Goal: Task Accomplishment & Management: Complete application form

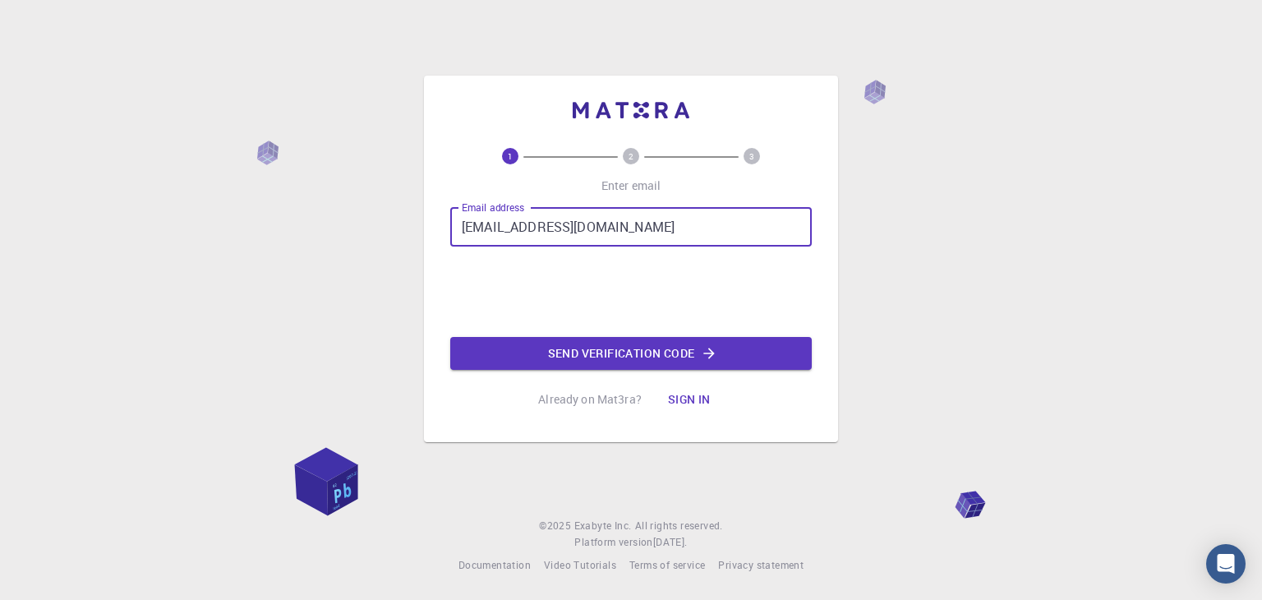
type input "magnifider@gmail.com"
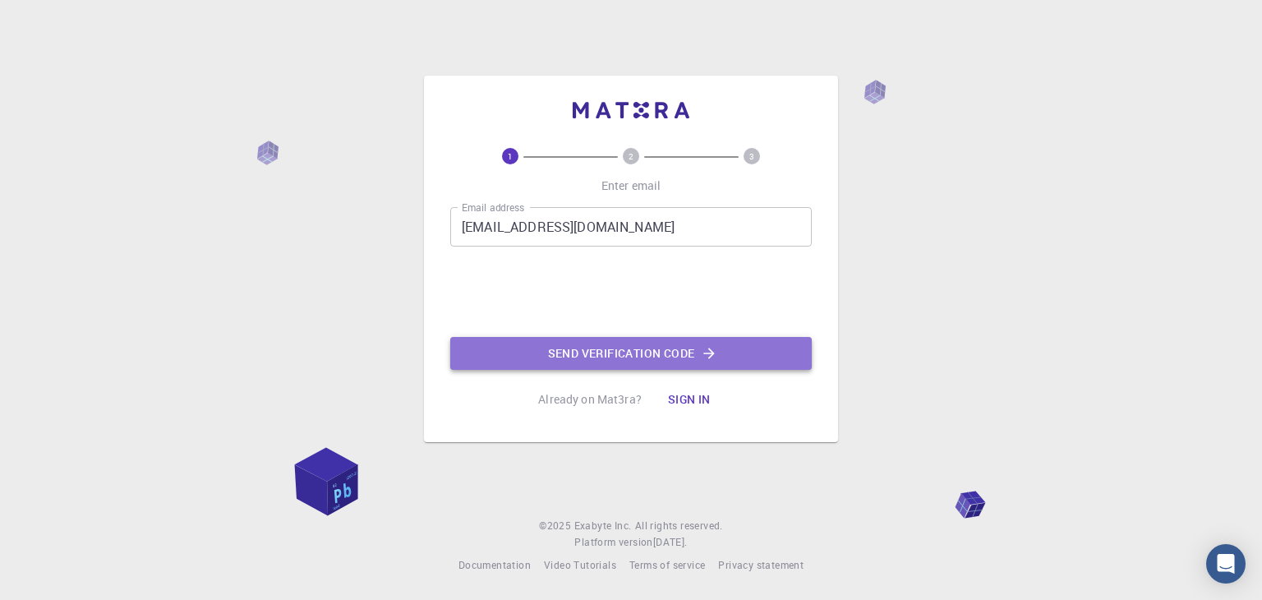
click at [549, 337] on button "Send verification code" at bounding box center [631, 353] width 362 height 33
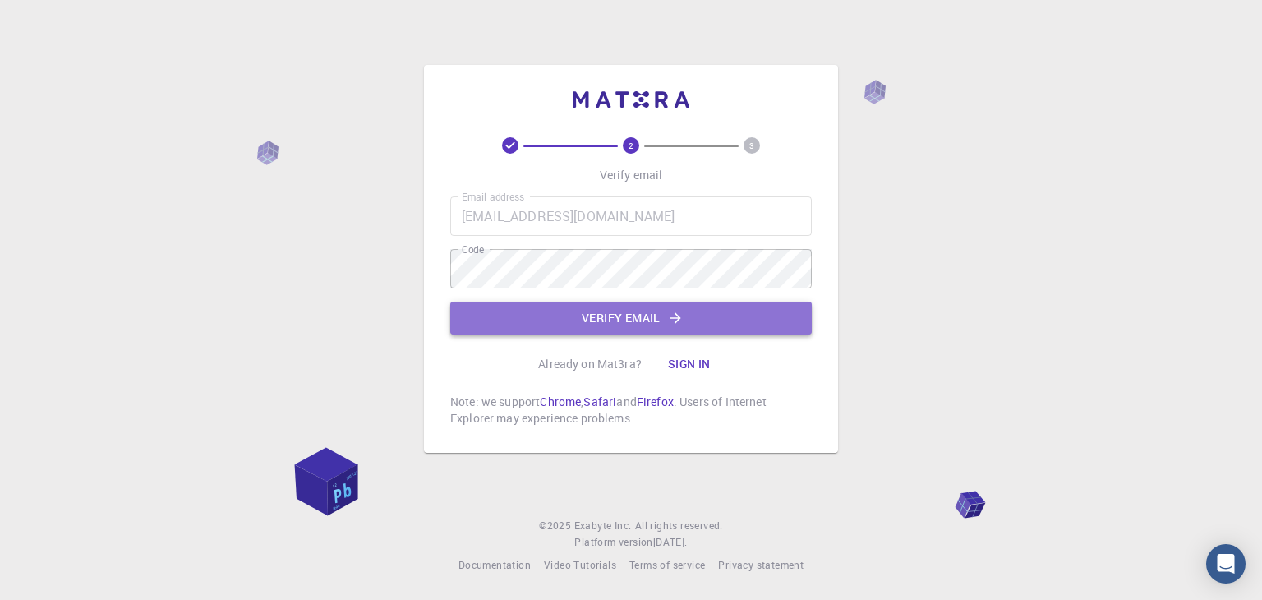
click at [580, 307] on button "Verify email" at bounding box center [631, 318] width 362 height 33
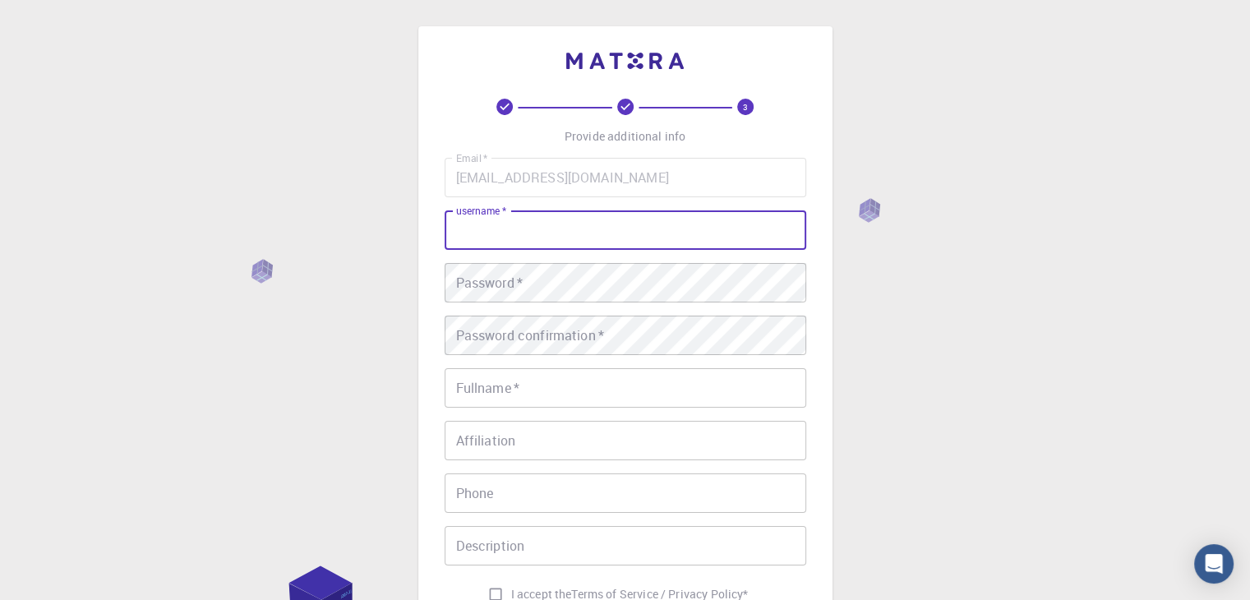
click at [574, 238] on input "username   *" at bounding box center [626, 229] width 362 height 39
type input "sneha"
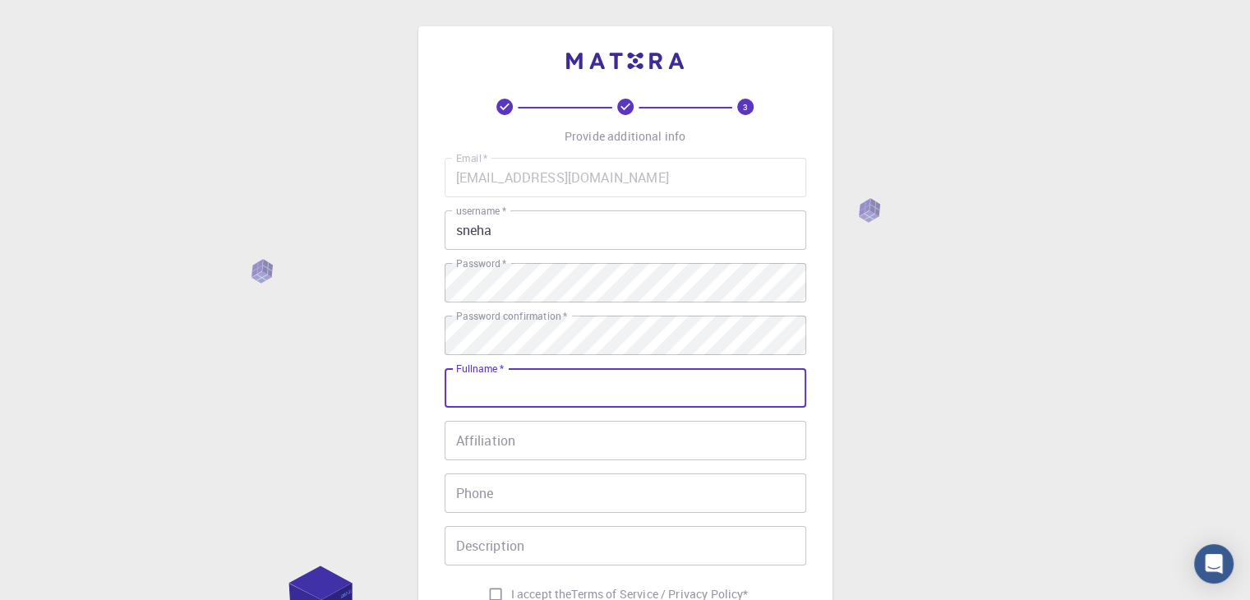
click at [557, 388] on input "Fullname   *" at bounding box center [626, 387] width 362 height 39
click at [492, 387] on input "snehasurwade" at bounding box center [626, 387] width 362 height 39
type input "[PERSON_NAME]"
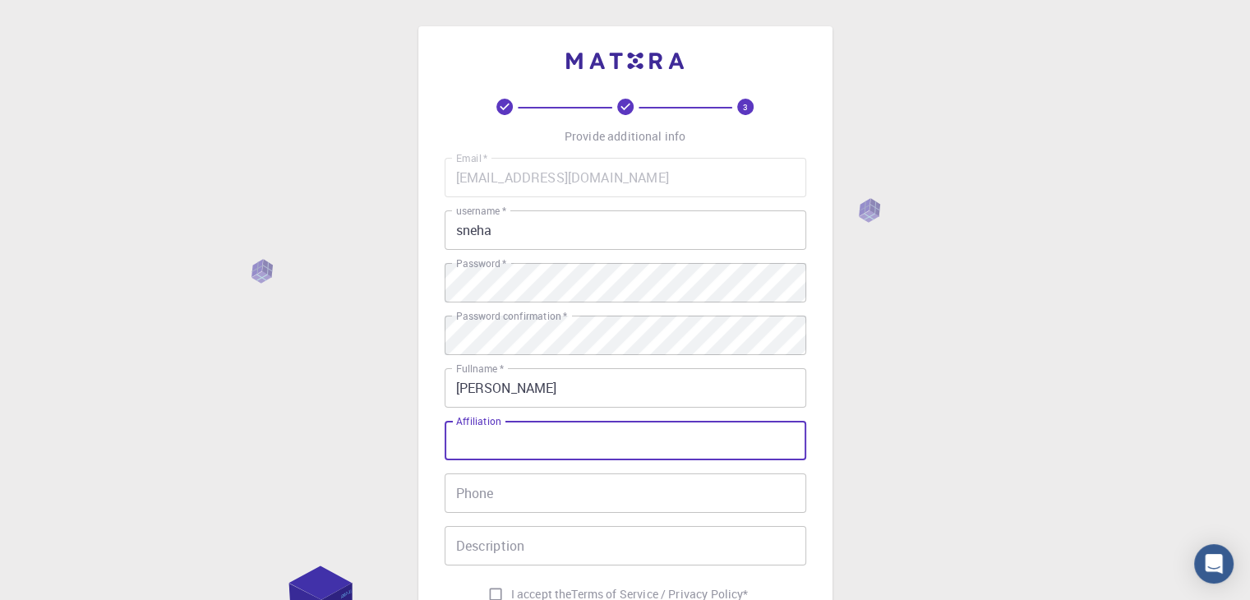
click at [476, 438] on input "Affiliation" at bounding box center [626, 440] width 362 height 39
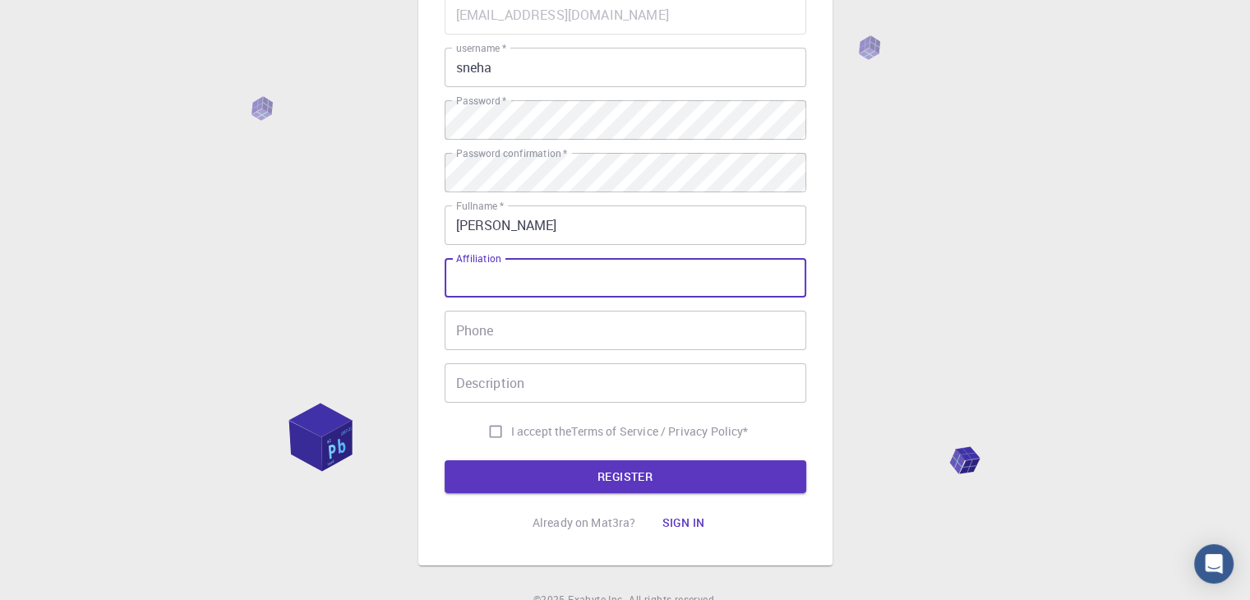
scroll to position [164, 0]
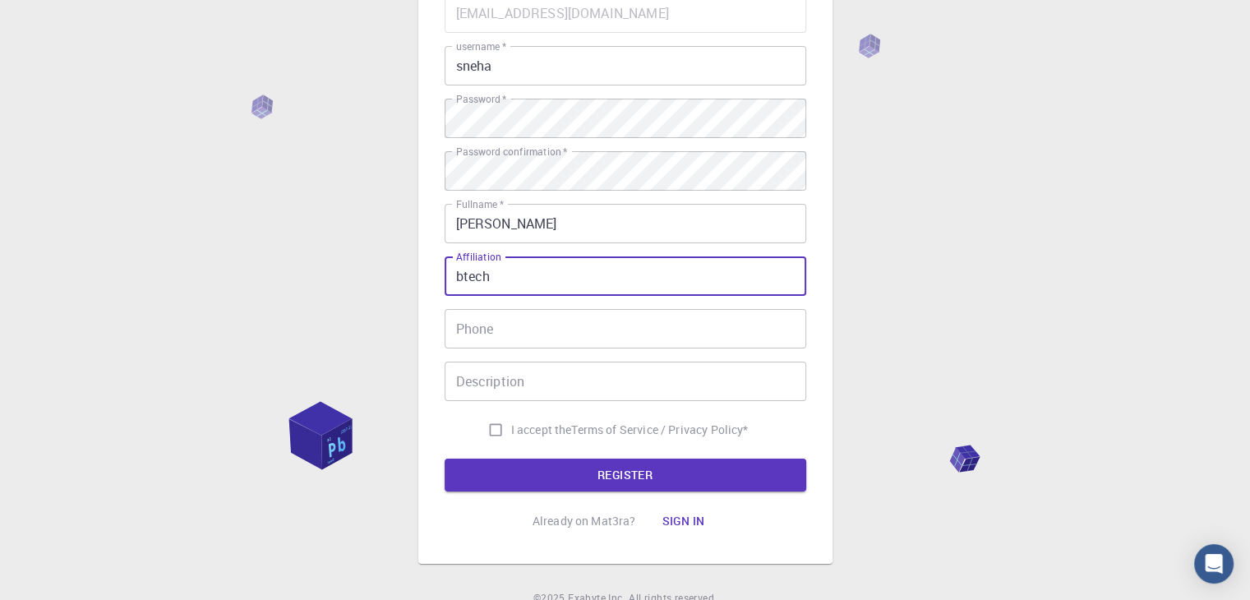
type input "btech"
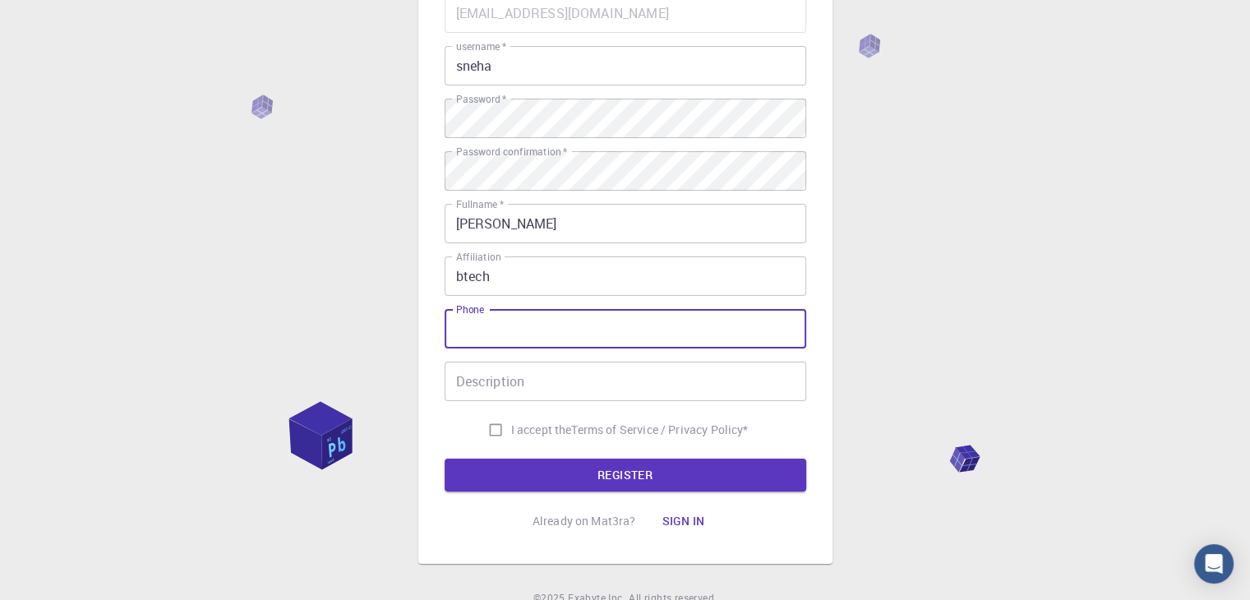
click at [523, 325] on input "Phone" at bounding box center [626, 328] width 362 height 39
type input "8767956648"
click at [482, 434] on input "I accept the Terms of Service / Privacy Policy *" at bounding box center [495, 429] width 31 height 31
checkbox input "true"
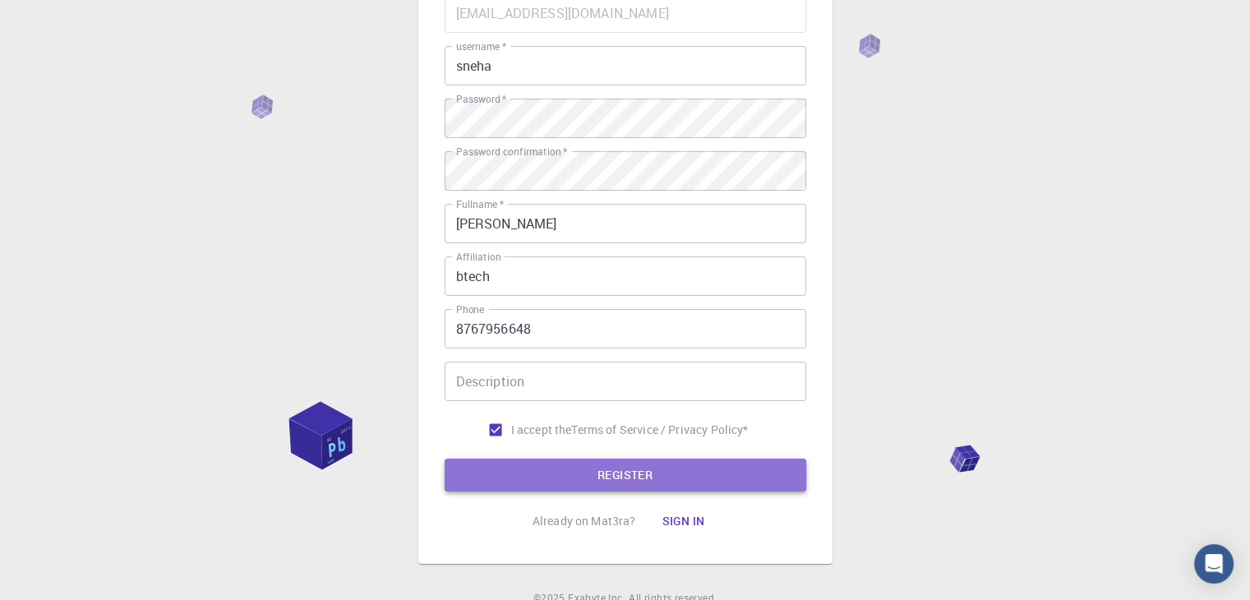
click at [559, 478] on button "REGISTER" at bounding box center [626, 475] width 362 height 33
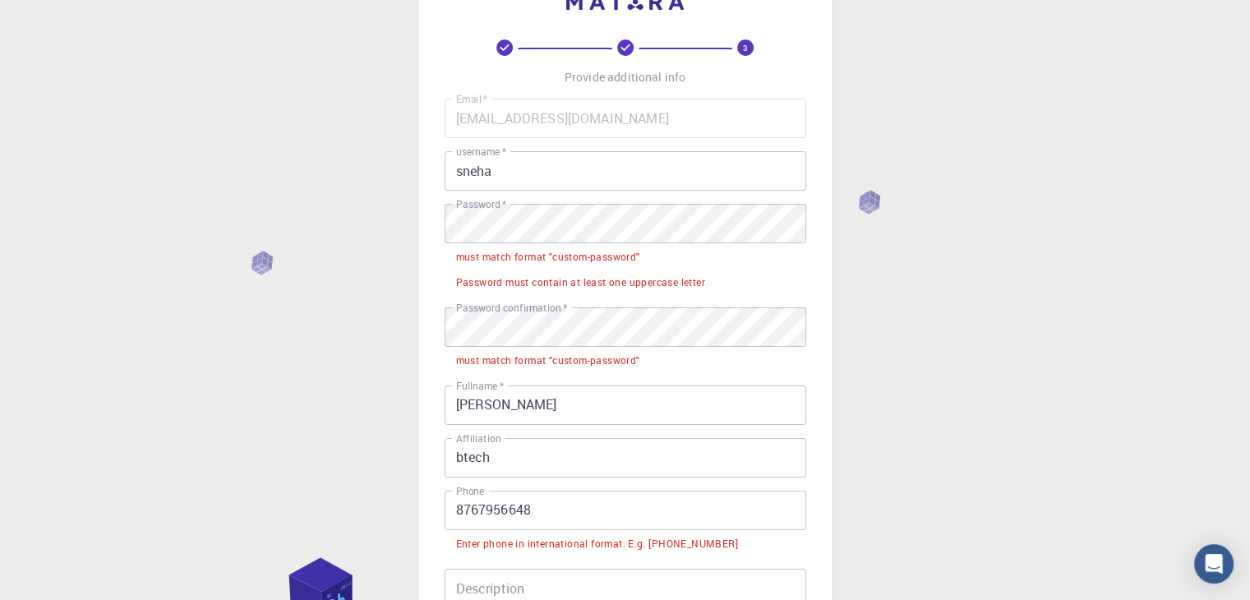
scroll to position [59, 0]
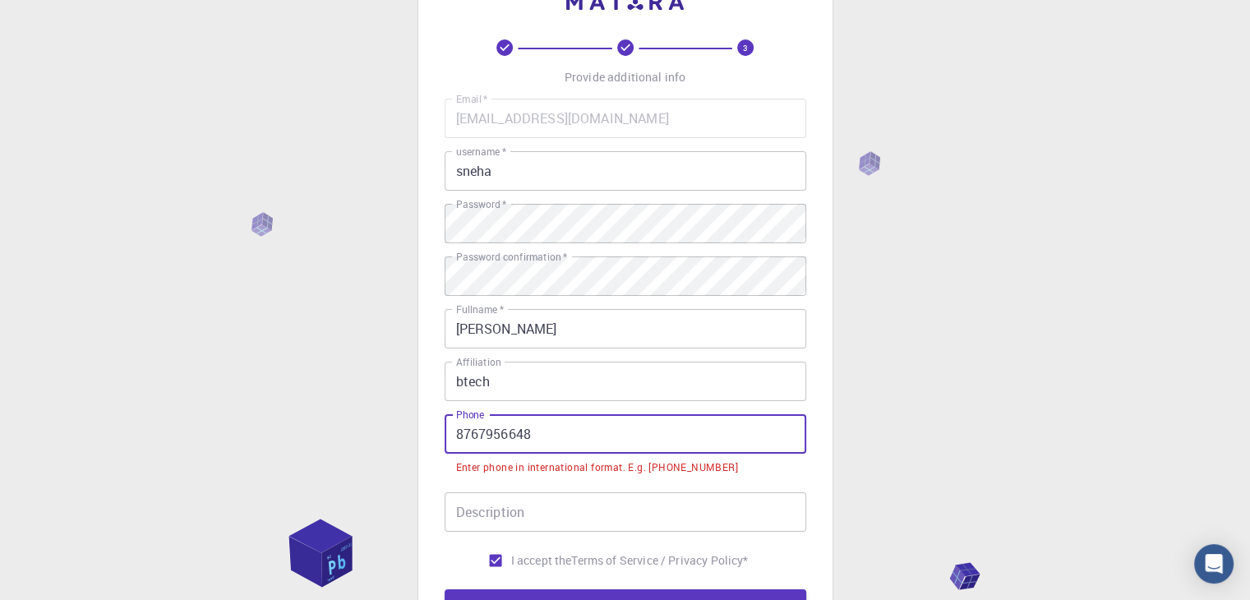
click at [456, 429] on input "8767956648" at bounding box center [626, 433] width 362 height 39
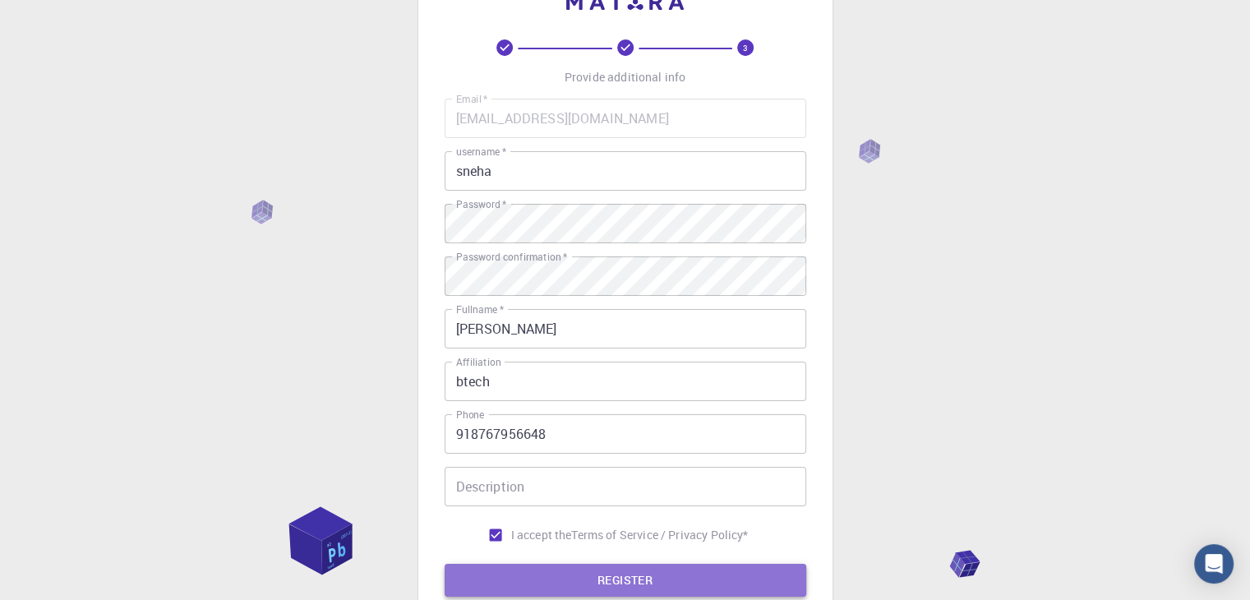
click at [595, 570] on button "REGISTER" at bounding box center [626, 580] width 362 height 33
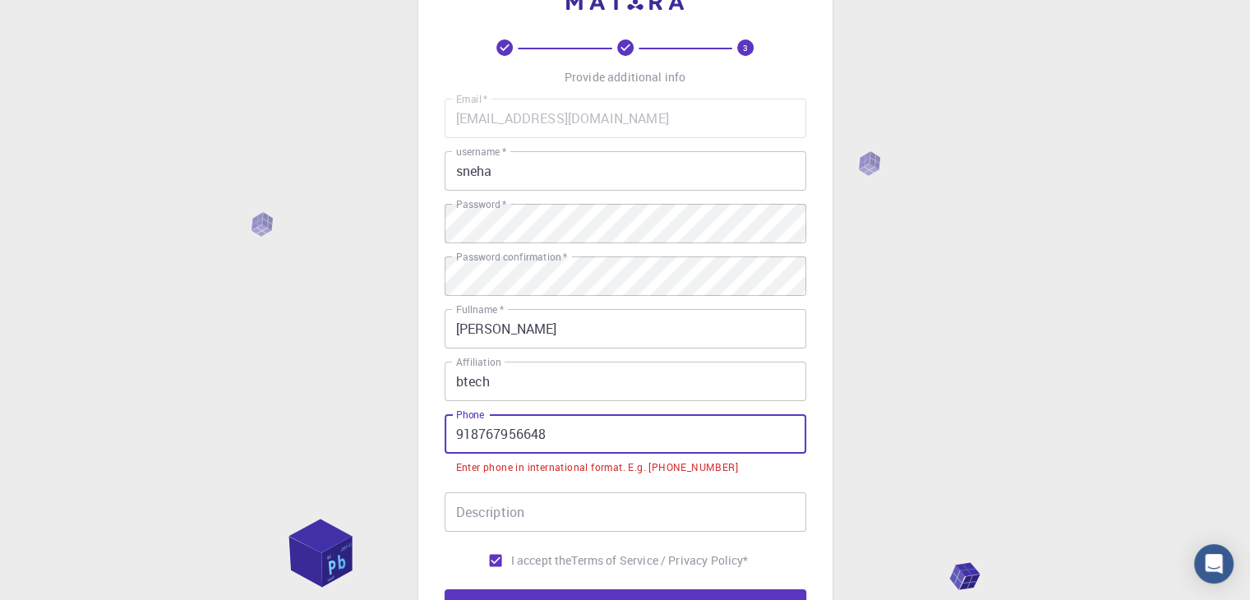
click at [456, 433] on input "918767956648" at bounding box center [626, 433] width 362 height 39
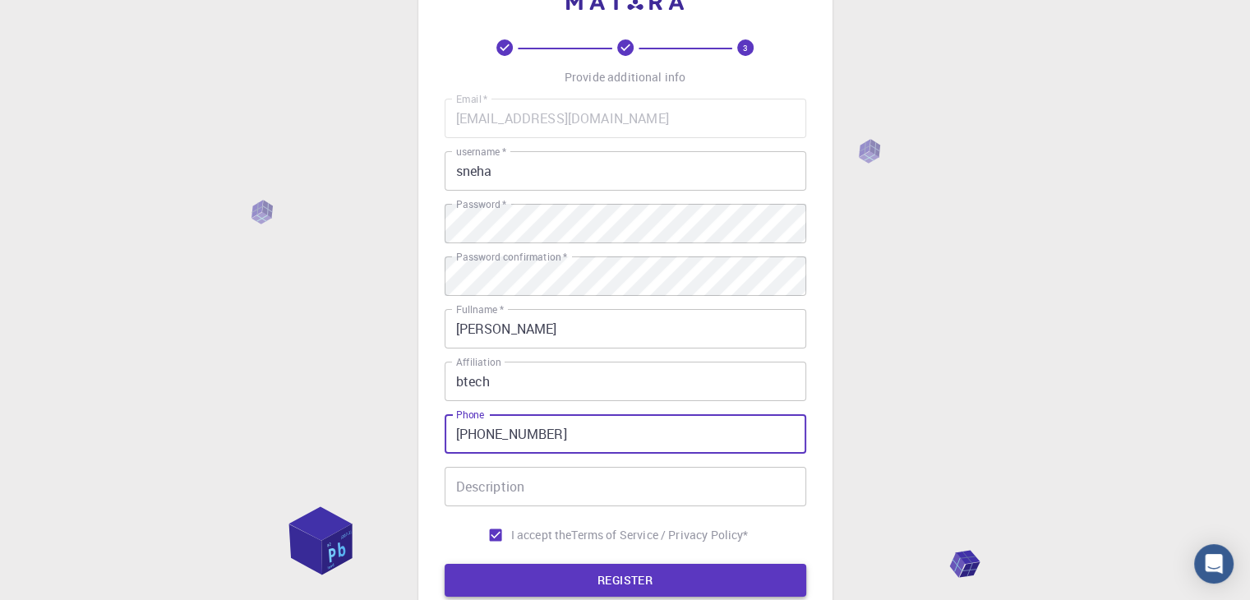
type input "+918767956648"
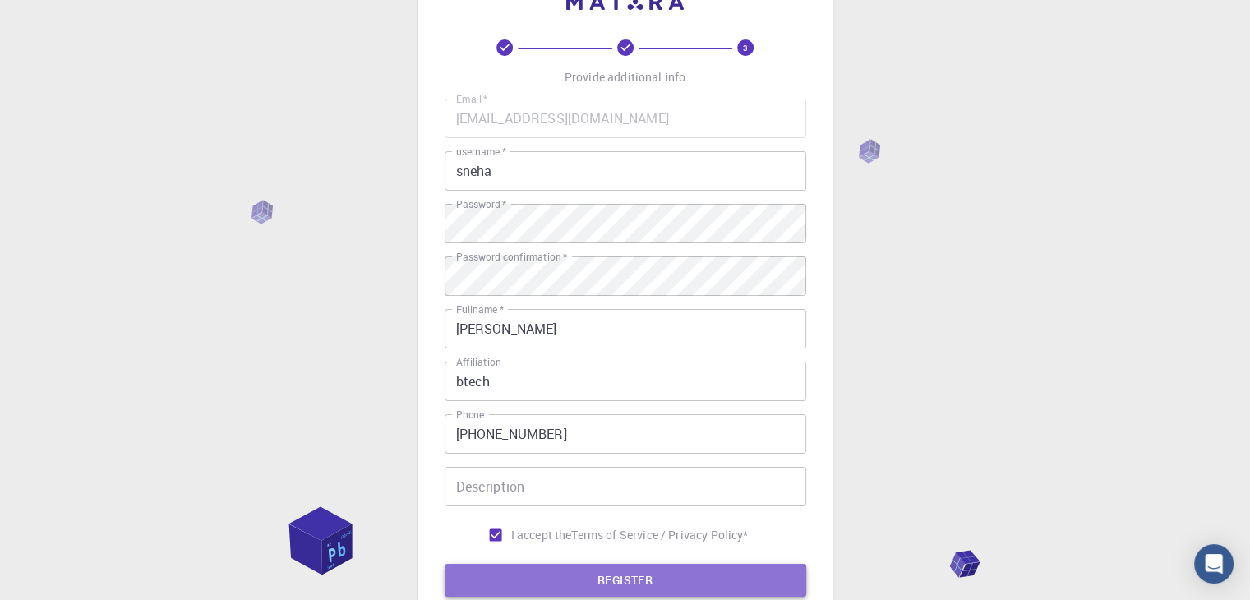
click at [585, 566] on button "REGISTER" at bounding box center [626, 580] width 362 height 33
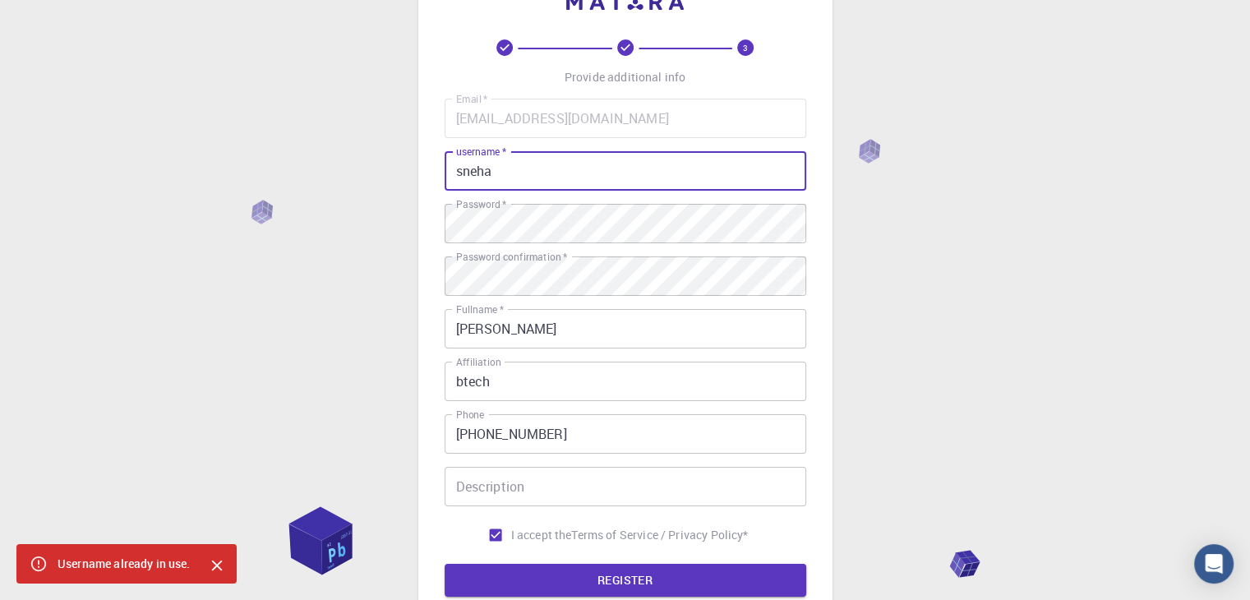
click at [496, 170] on input "sneha" at bounding box center [626, 170] width 362 height 39
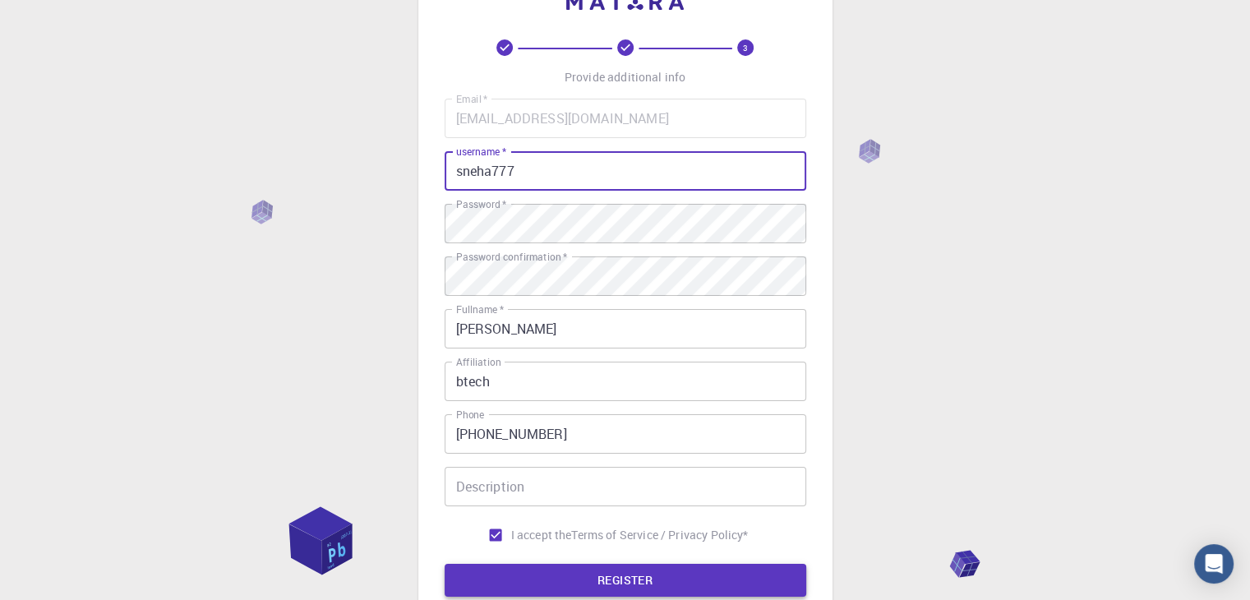
type input "sneha777"
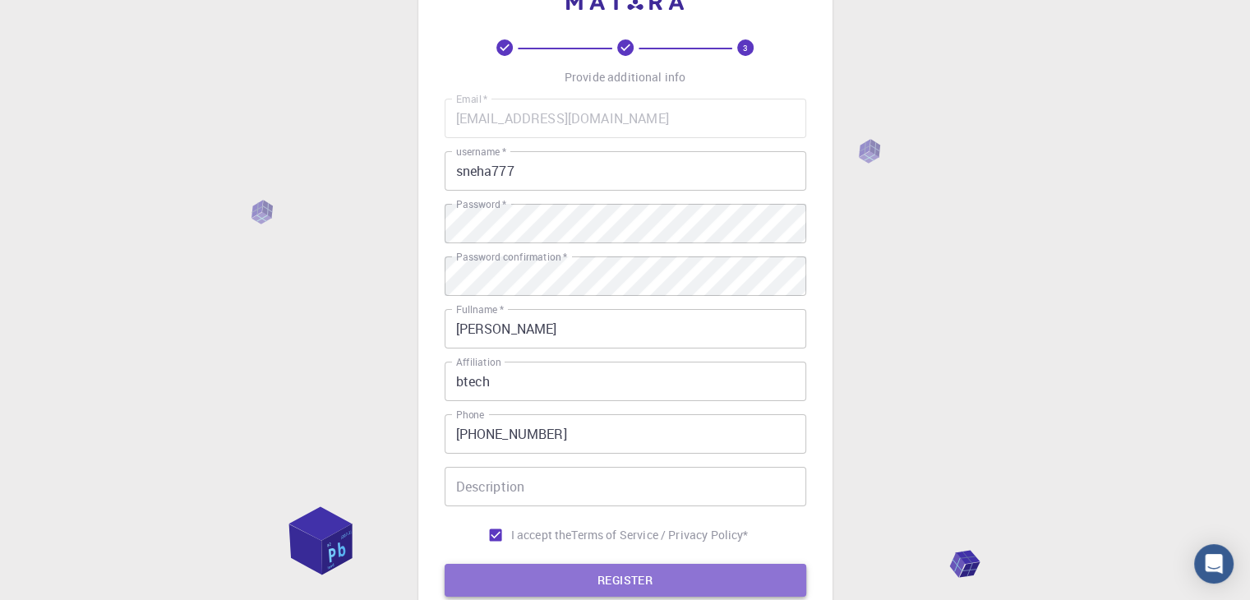
click at [575, 576] on button "REGISTER" at bounding box center [626, 580] width 362 height 33
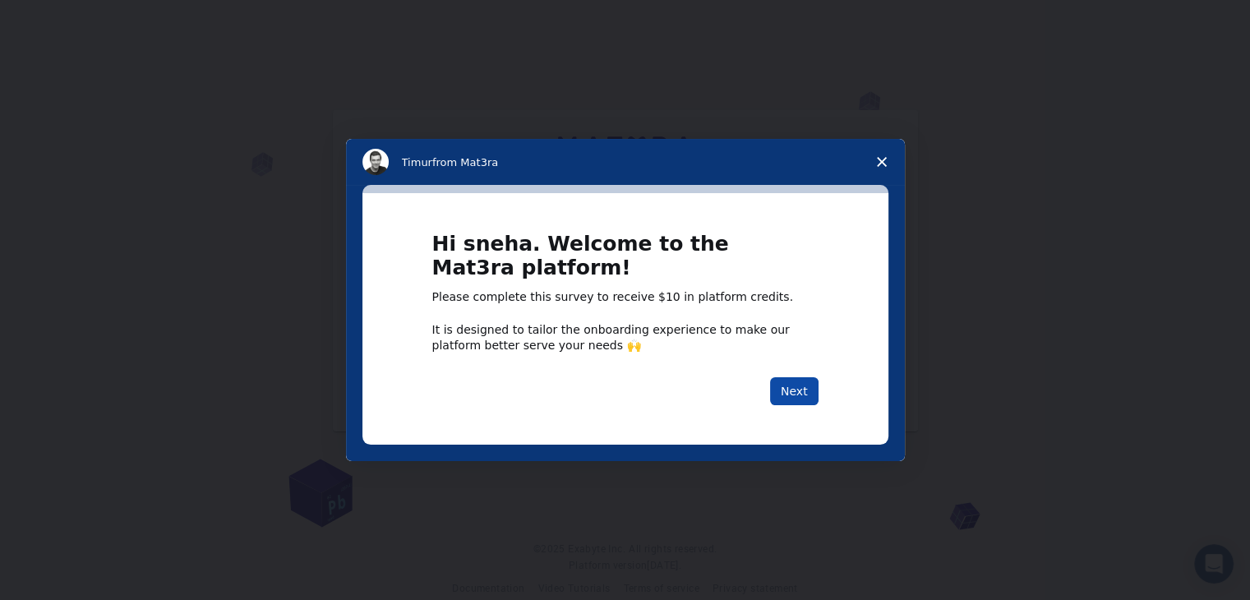
click at [802, 399] on button "Next" at bounding box center [794, 391] width 48 height 28
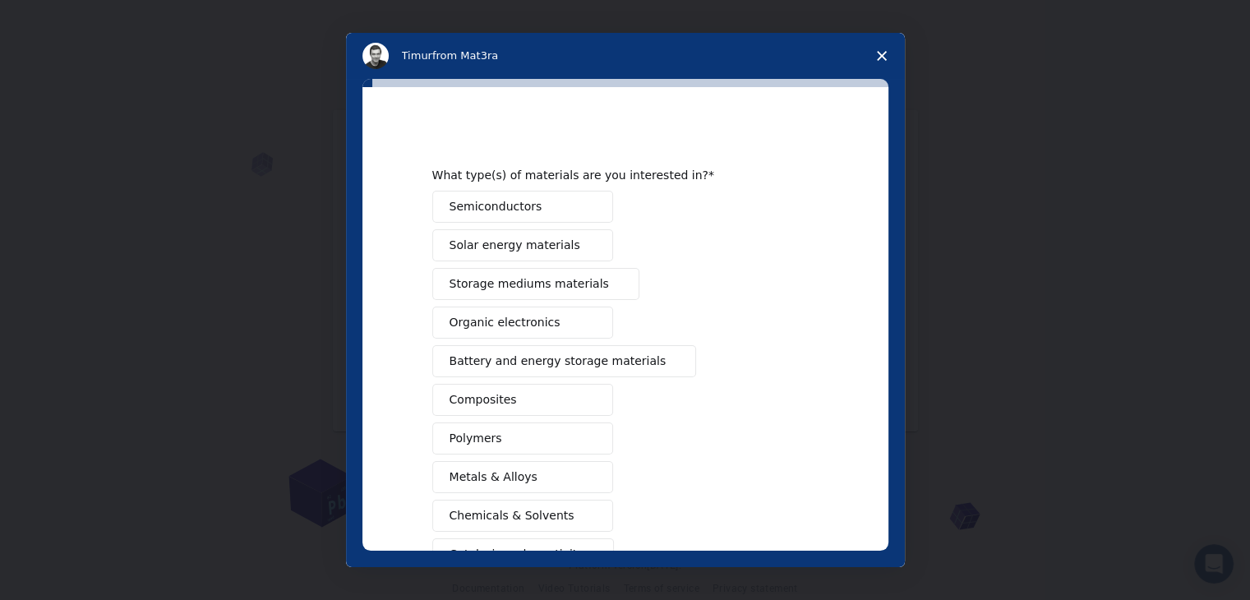
click at [505, 210] on span "Semiconductors" at bounding box center [496, 206] width 93 height 17
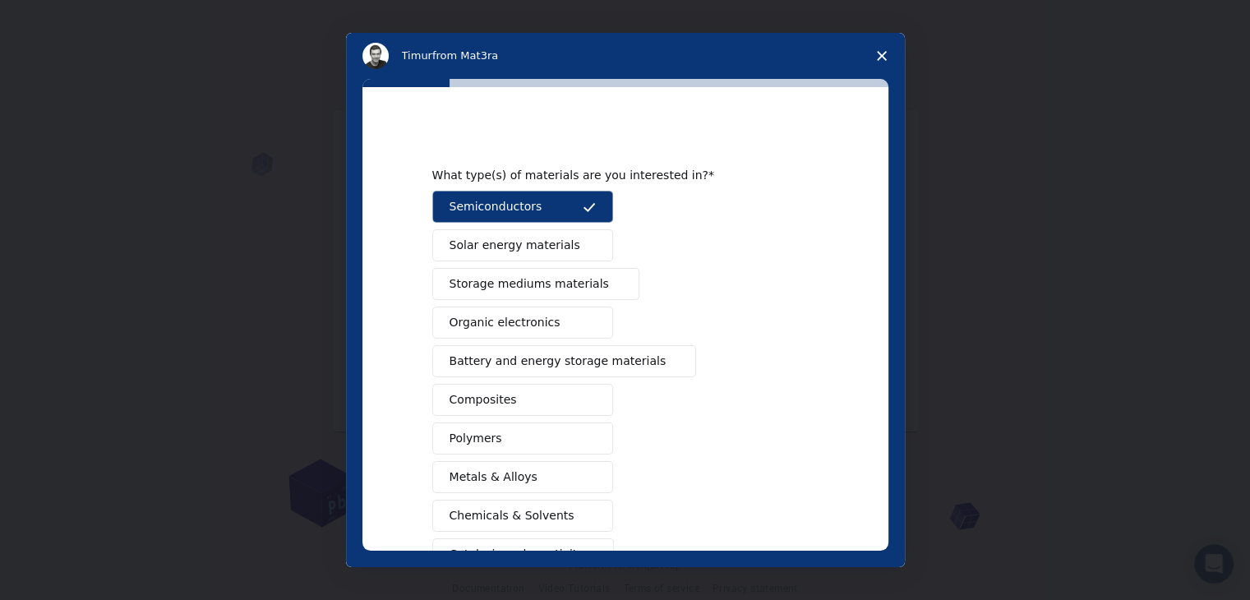
click at [503, 244] on span "Solar energy materials" at bounding box center [515, 245] width 131 height 17
click at [501, 284] on span "Storage mediums materials" at bounding box center [529, 283] width 159 height 17
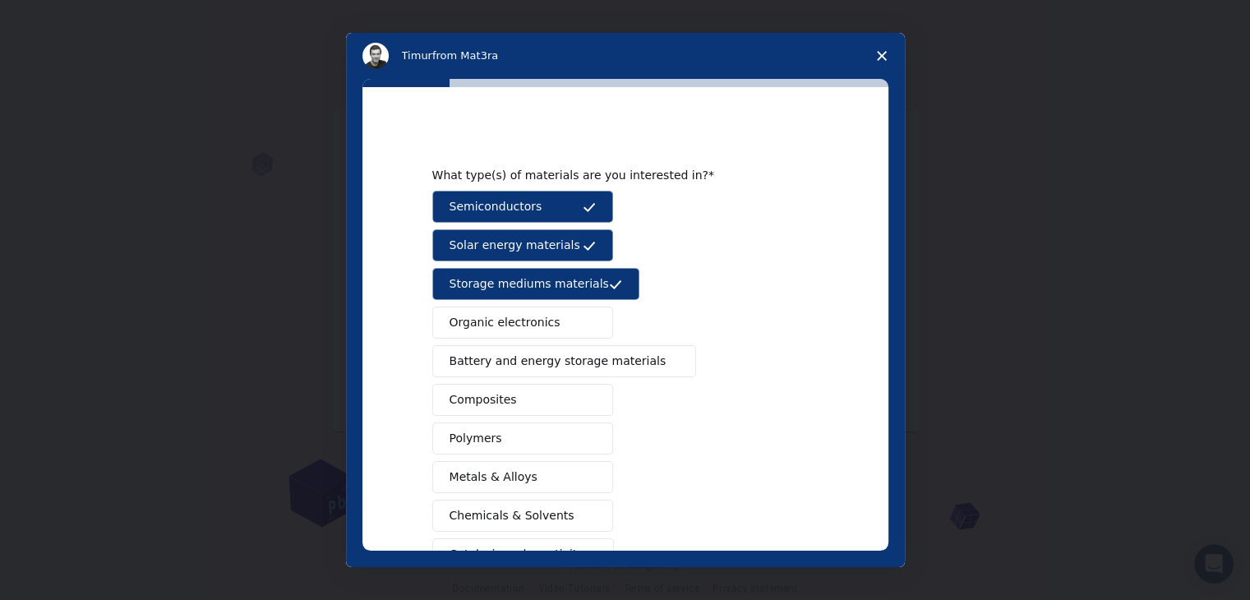
click at [497, 319] on span "Organic electronics" at bounding box center [505, 322] width 111 height 17
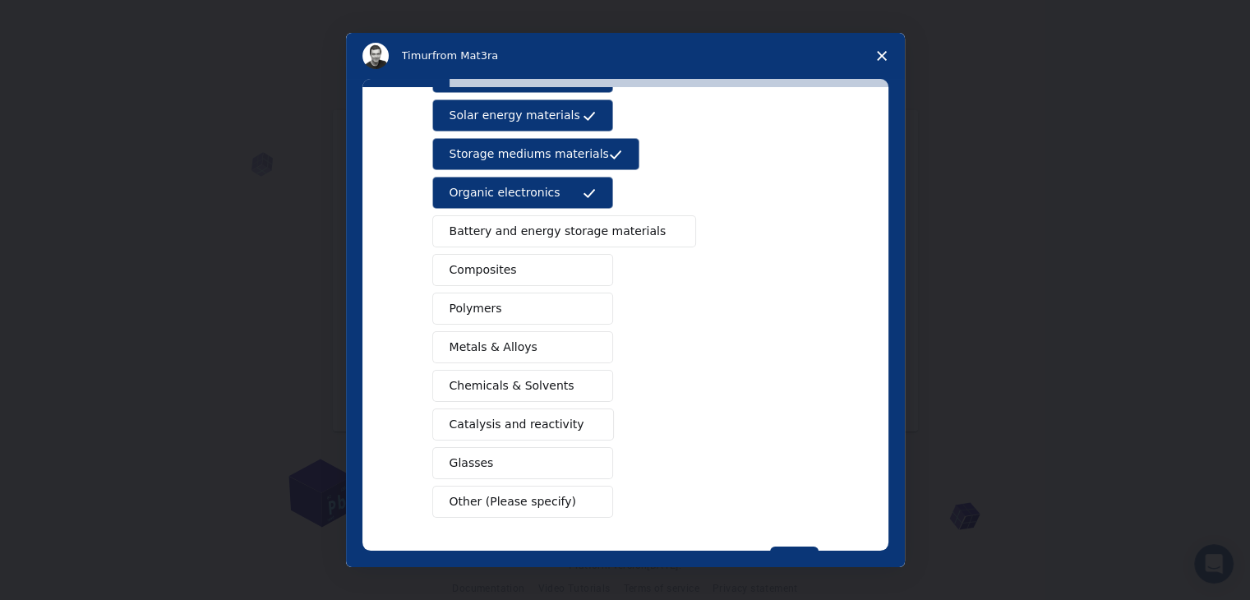
scroll to position [132, 0]
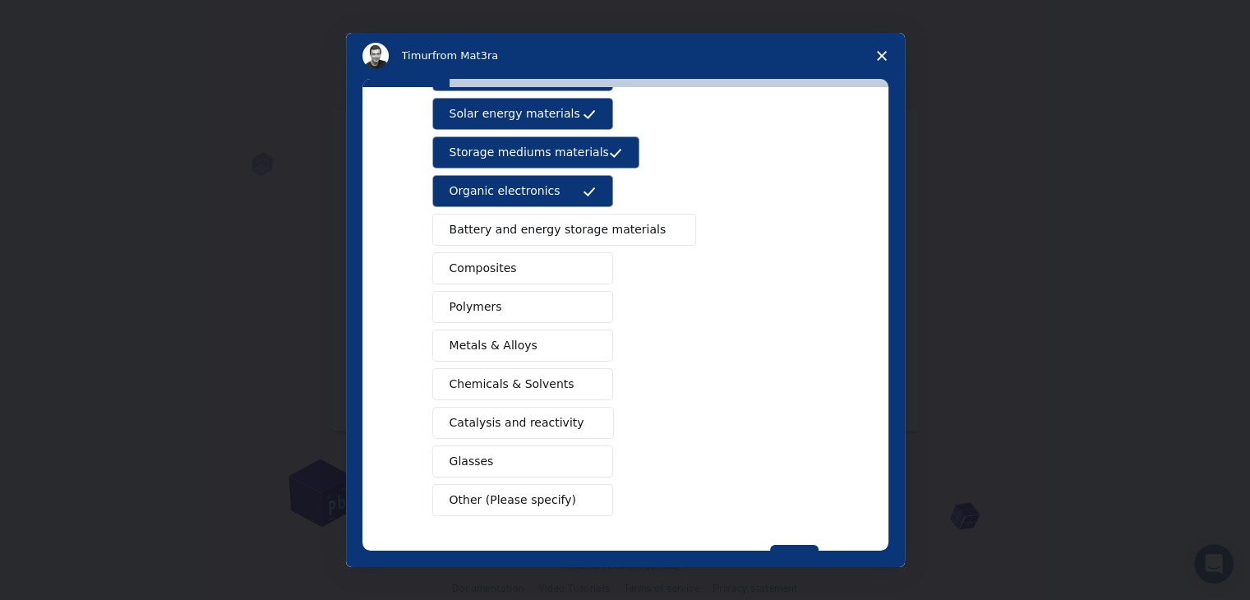
click at [513, 218] on button "Battery and energy storage materials" at bounding box center [564, 230] width 265 height 32
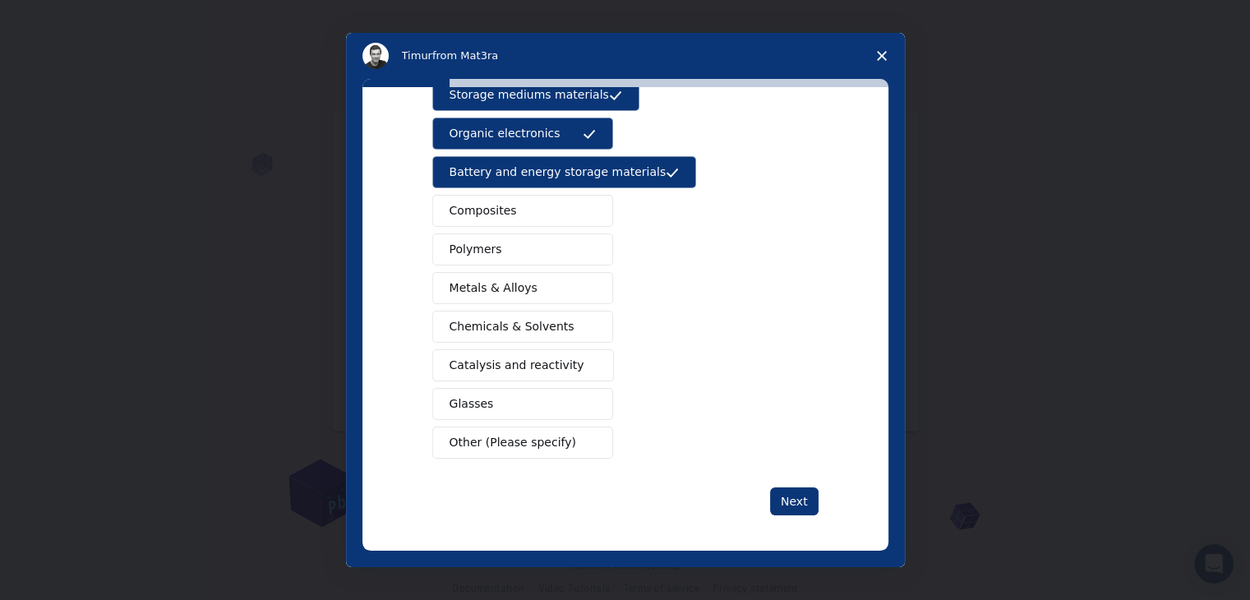
scroll to position [188, 0]
click at [528, 361] on span "Catalysis and reactivity" at bounding box center [517, 366] width 135 height 17
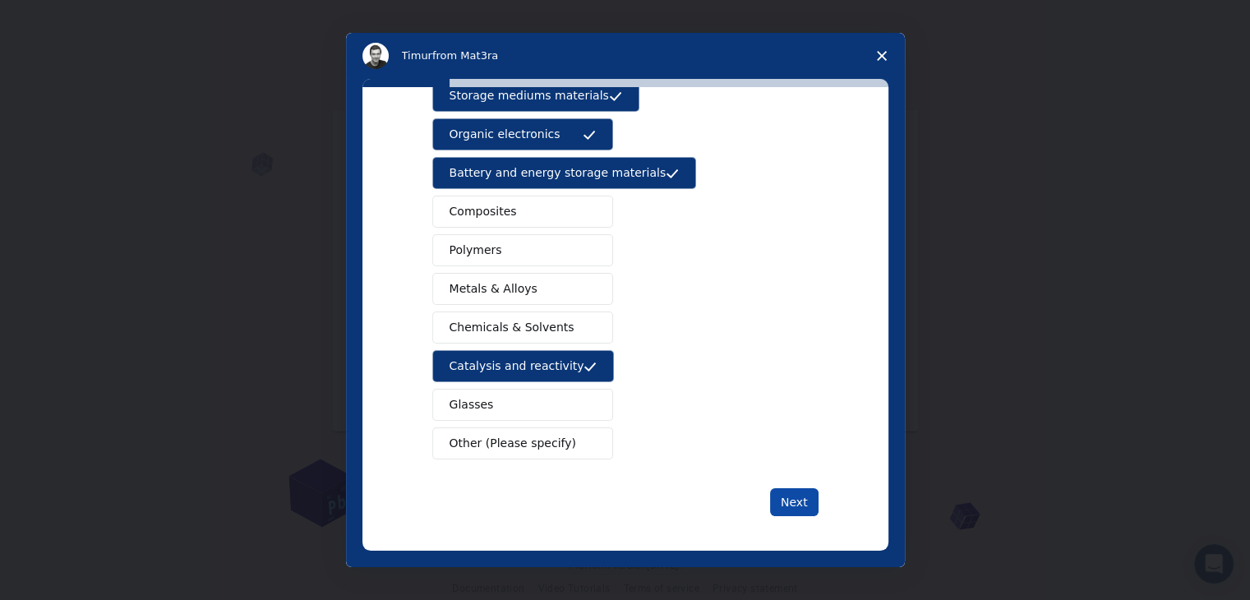
click at [805, 495] on button "Next" at bounding box center [794, 502] width 48 height 28
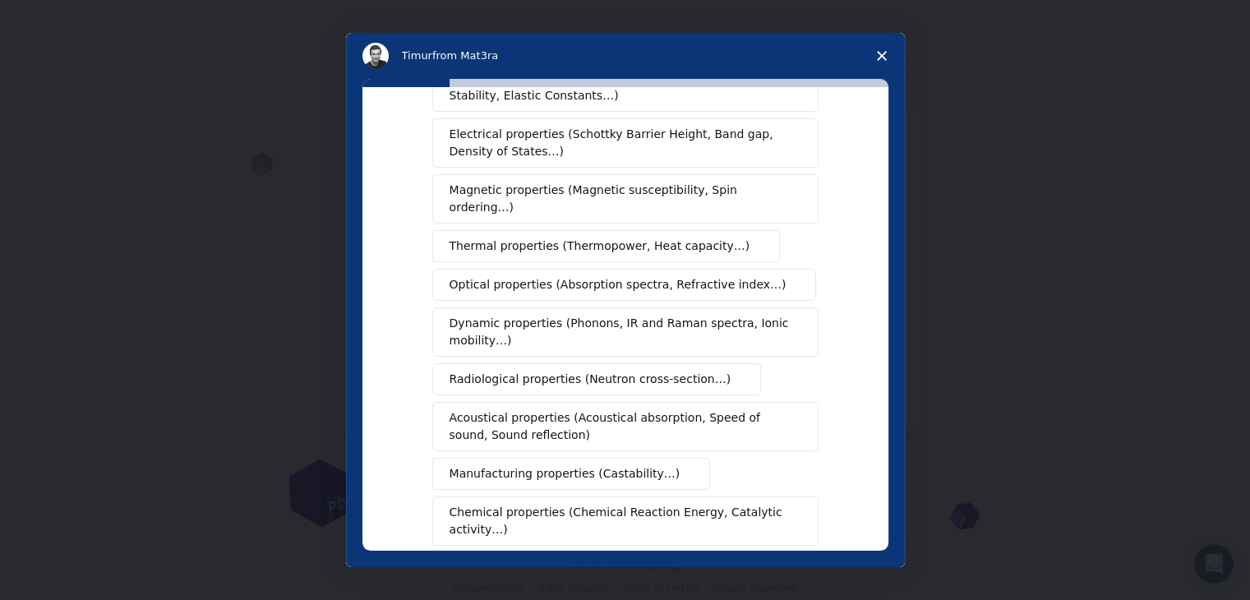
scroll to position [0, 0]
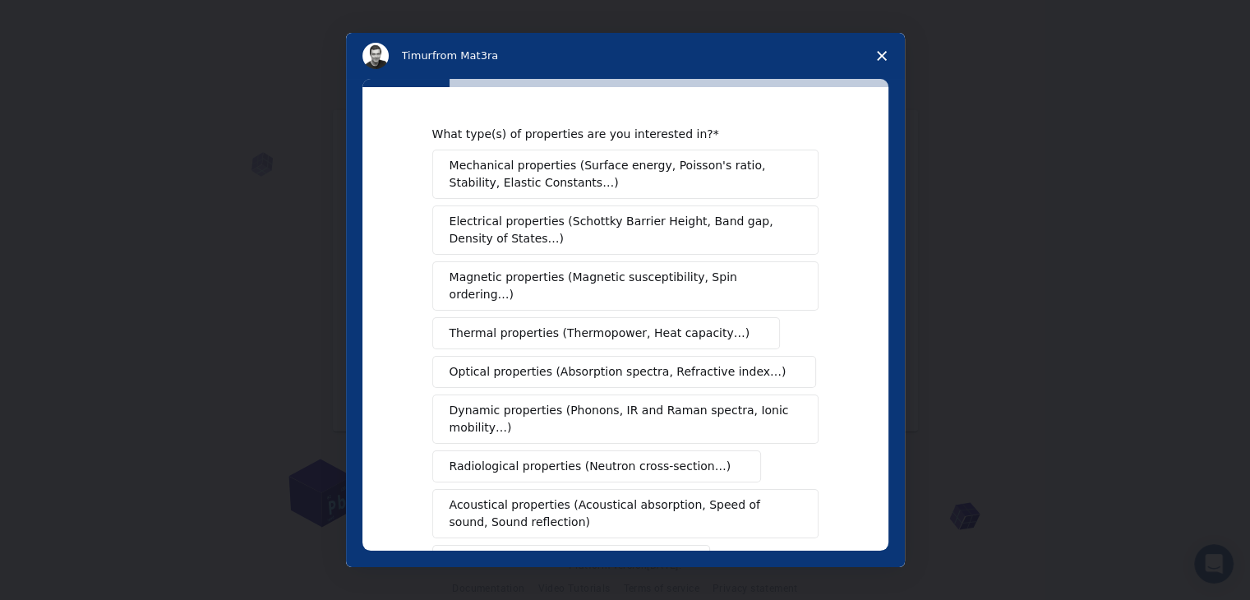
click at [514, 251] on button "Electrical properties (Schottky Barrier Height, Band gap, Density of States…)" at bounding box center [625, 229] width 386 height 49
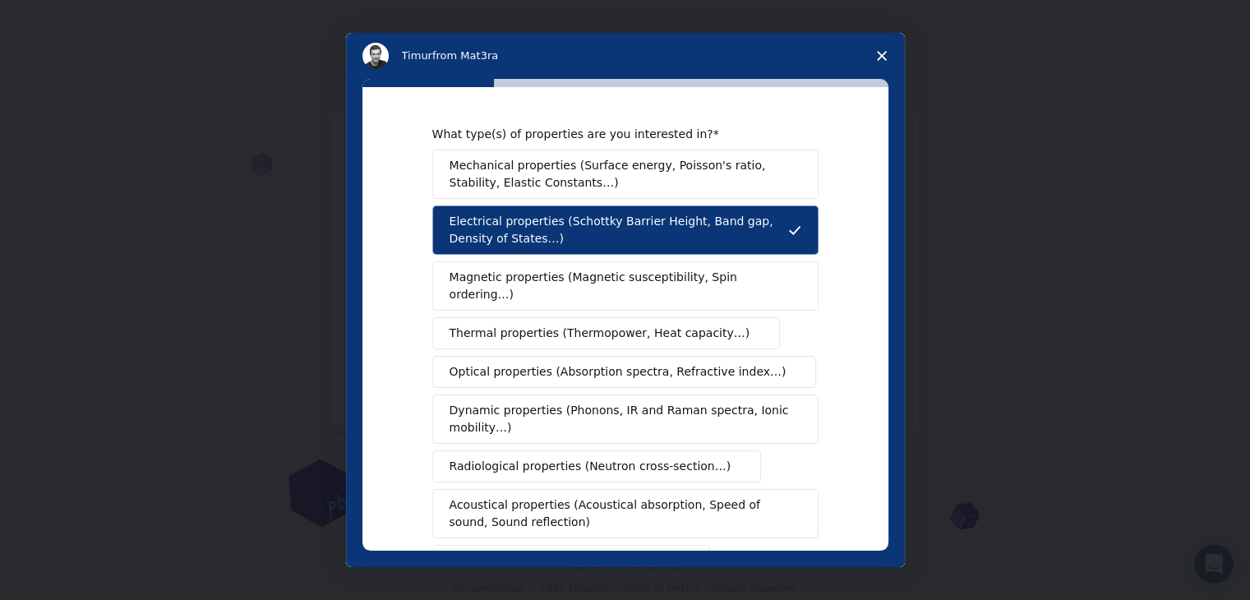
click at [541, 178] on span "Mechanical properties (Surface energy, Poisson's ratio, Stability, Elastic Cons…" at bounding box center [621, 174] width 343 height 35
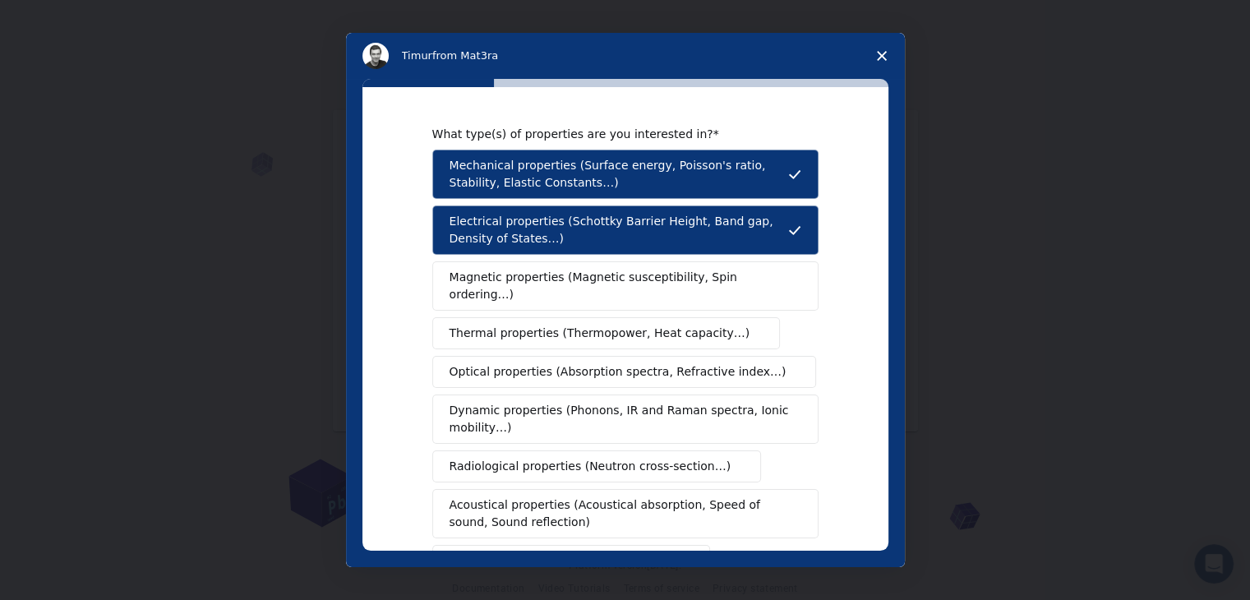
click at [516, 271] on span "Magnetic properties (Magnetic susceptibility, Spin ordering…)" at bounding box center [619, 286] width 339 height 35
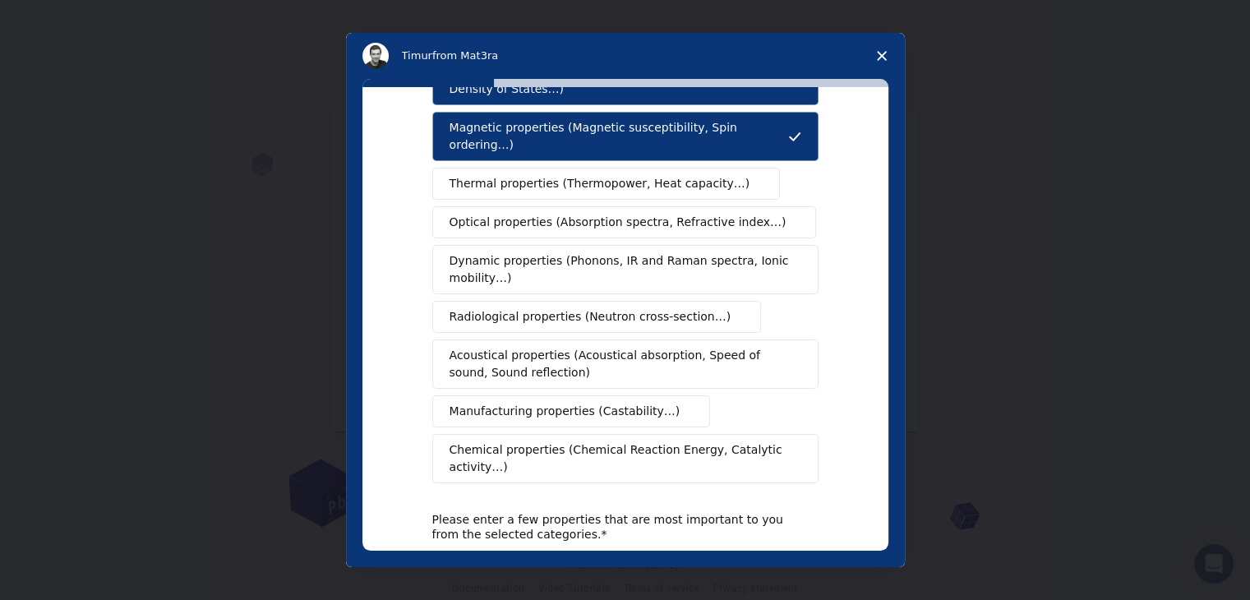
scroll to position [155, 0]
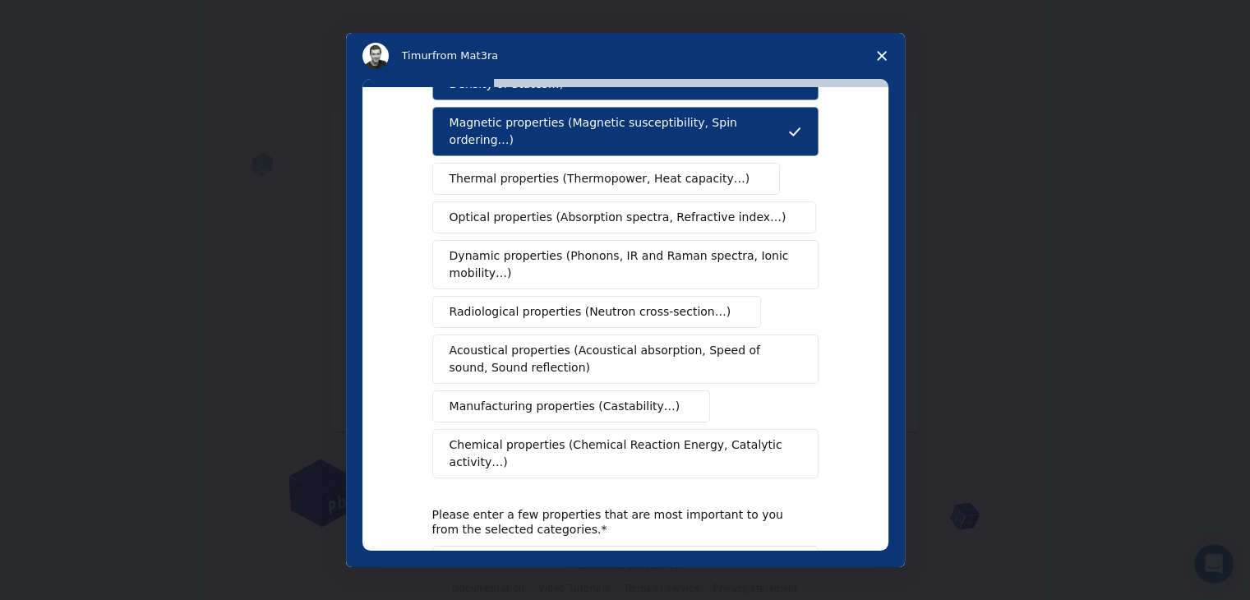
click at [511, 307] on div "Mechanical properties (Surface energy, Poisson's ratio, Stability, Elastic Cons…" at bounding box center [625, 236] width 386 height 483
click at [523, 303] on span "Radiological properties (Neutron cross-section…)" at bounding box center [591, 311] width 282 height 17
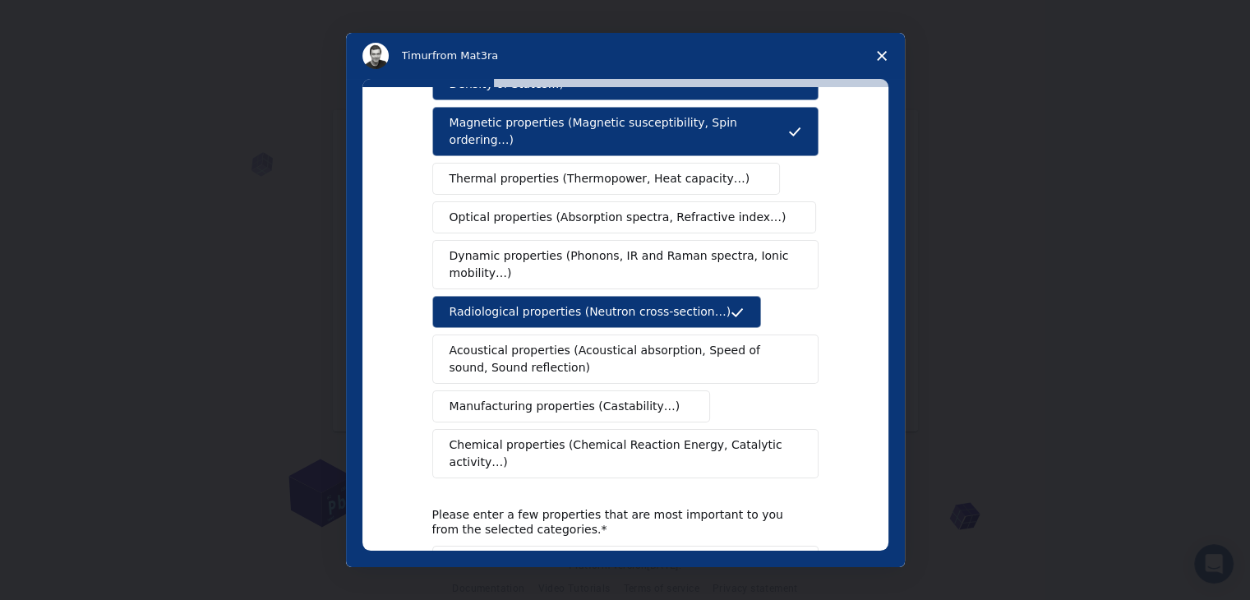
click at [523, 342] on span "Acoustical properties (Acoustical absorption, Speed of sound, Sound reflection)" at bounding box center [621, 359] width 342 height 35
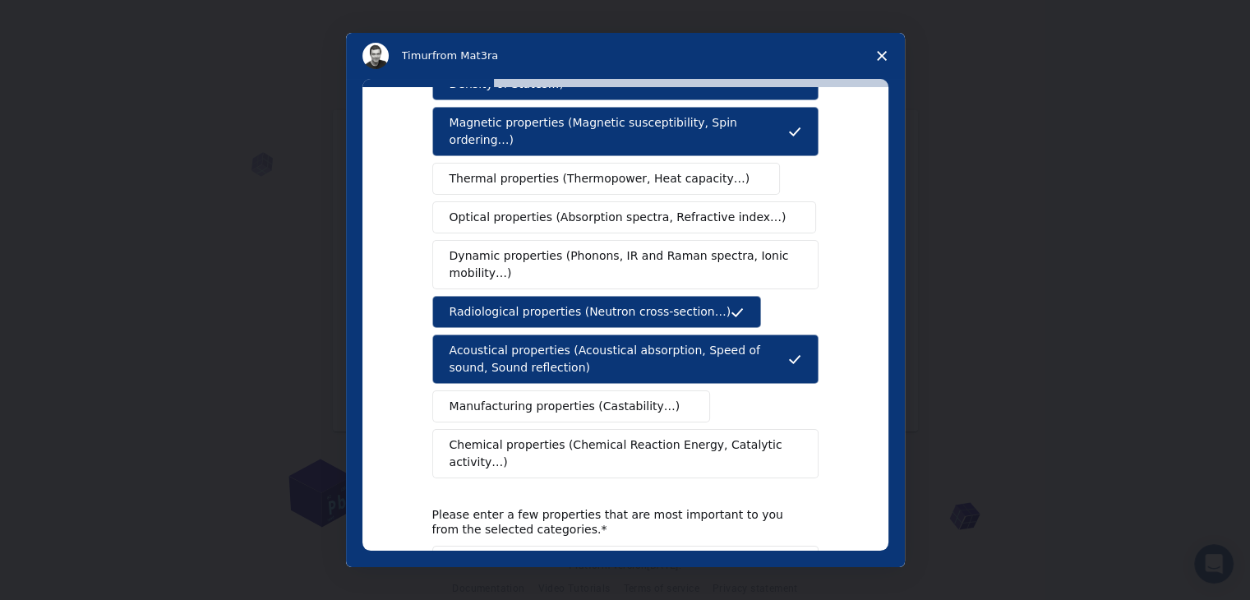
click at [508, 398] on span "Manufacturing properties (Castability…)" at bounding box center [565, 406] width 231 height 17
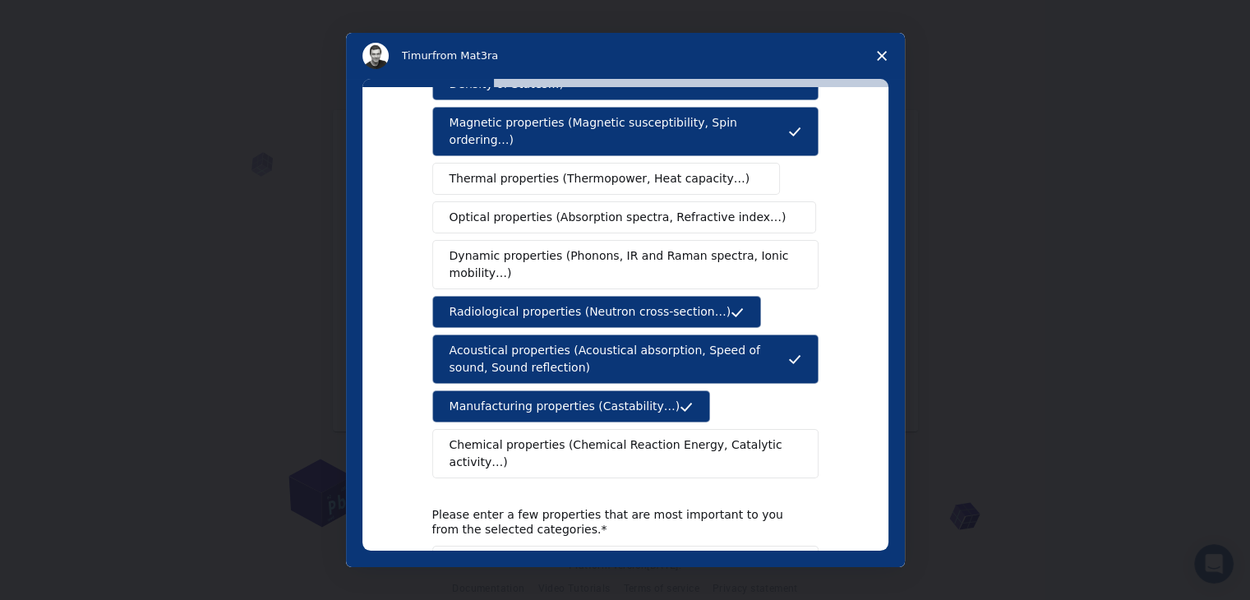
click at [540, 247] on span "Dynamic properties (Phonons, IR and Raman spectra, Ionic mobility…)" at bounding box center [620, 264] width 341 height 35
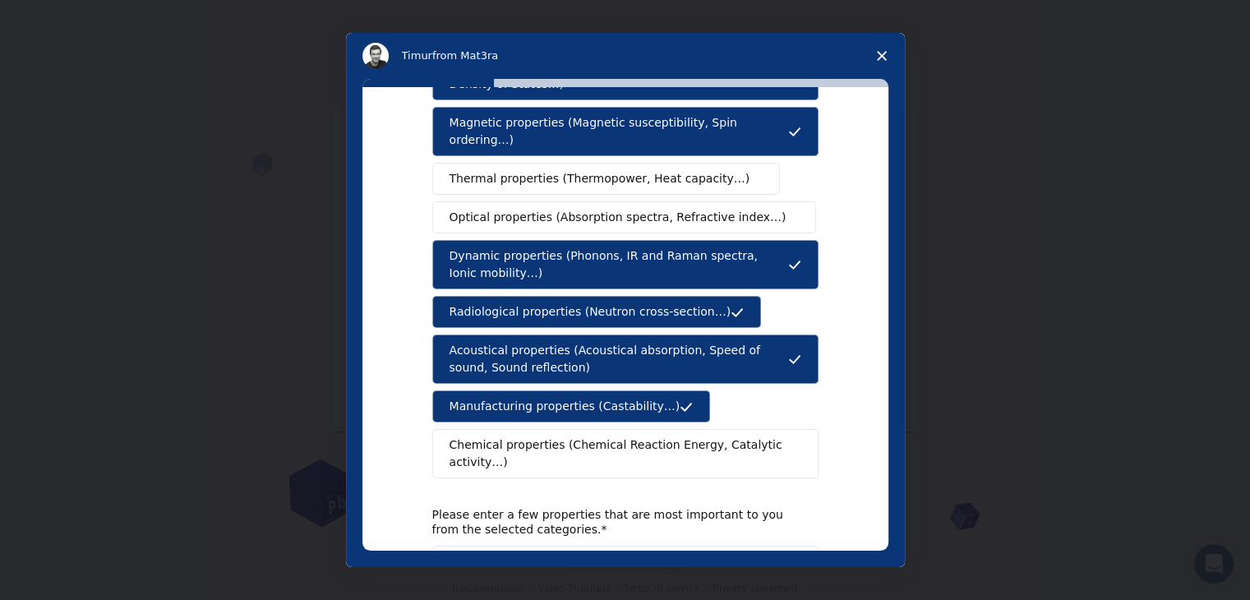
drag, startPoint x: 554, startPoint y: 157, endPoint x: 496, endPoint y: 466, distance: 314.4
click at [496, 466] on div "What type(s) of properties are you interested in? Mechanical properties (Surfac…" at bounding box center [625, 321] width 386 height 698
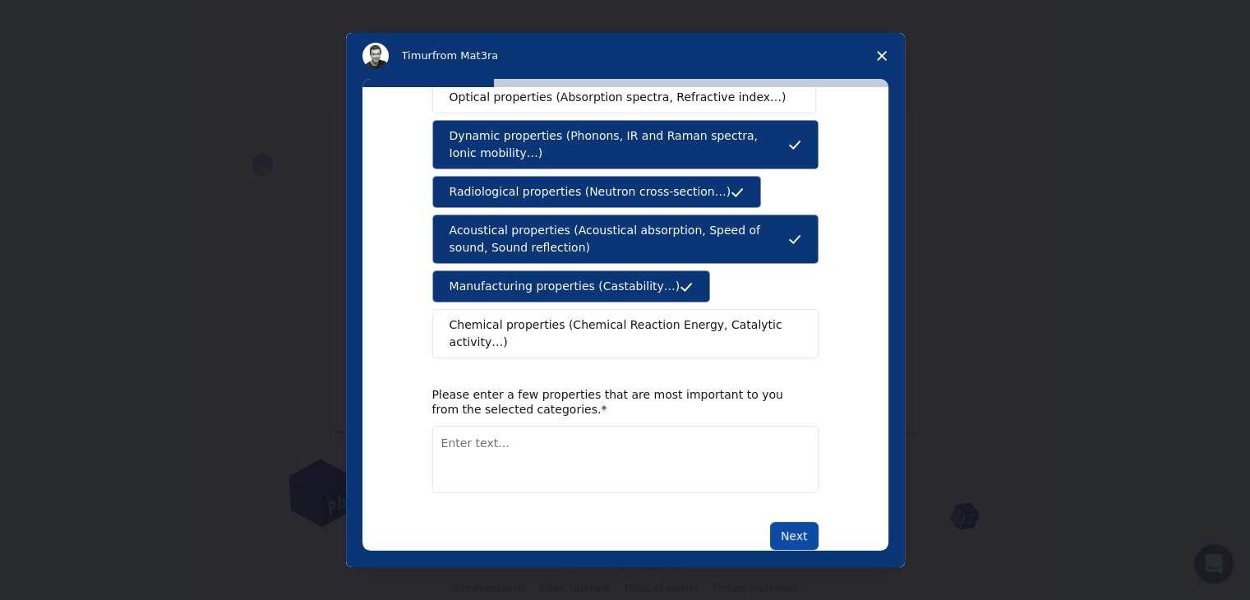
click at [794, 522] on button "Next" at bounding box center [794, 536] width 48 height 28
click at [795, 541] on button "Next" at bounding box center [794, 555] width 48 height 28
click at [557, 426] on textarea "Enter text..." at bounding box center [625, 459] width 386 height 67
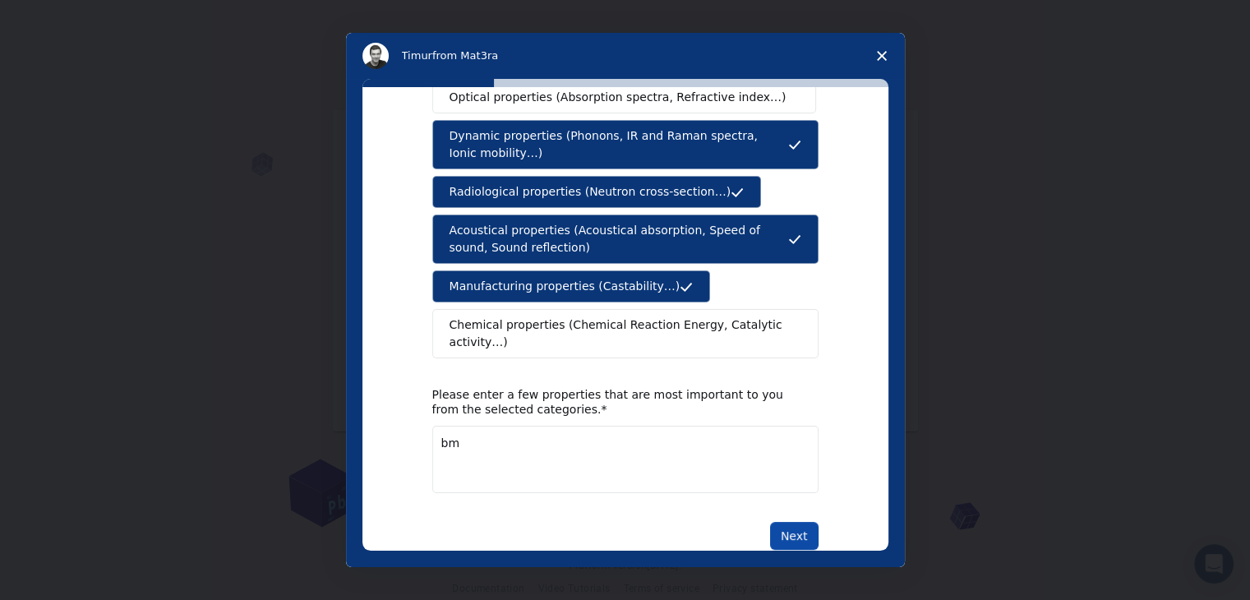
type textarea "bm"
click at [792, 522] on button "Next" at bounding box center [794, 536] width 48 height 28
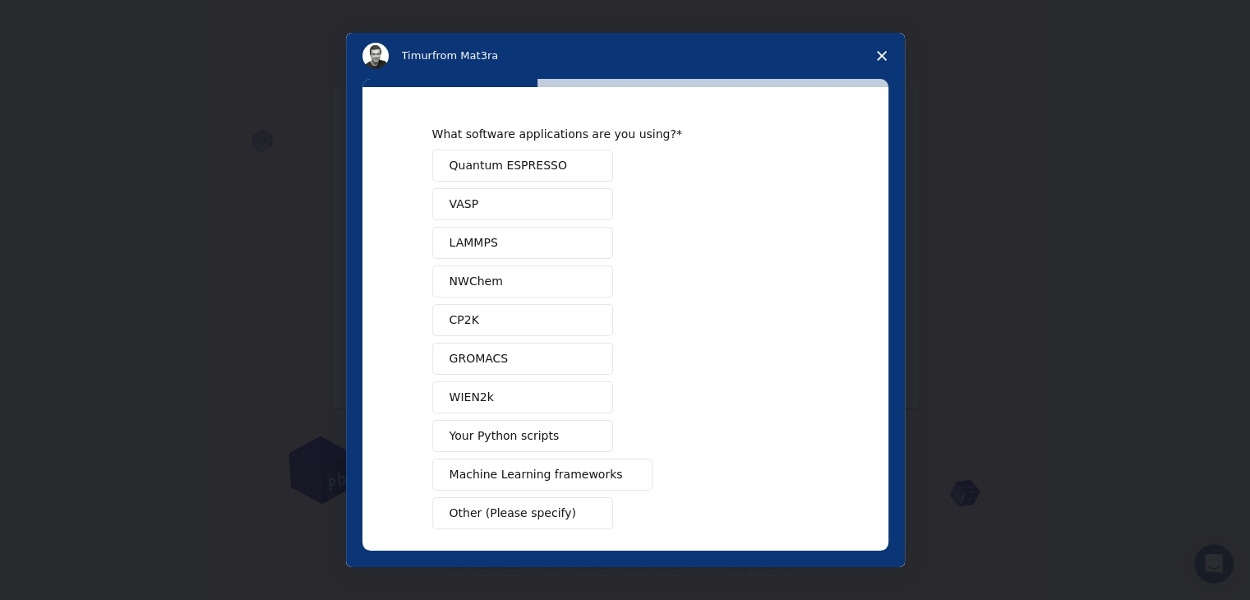
scroll to position [72, 0]
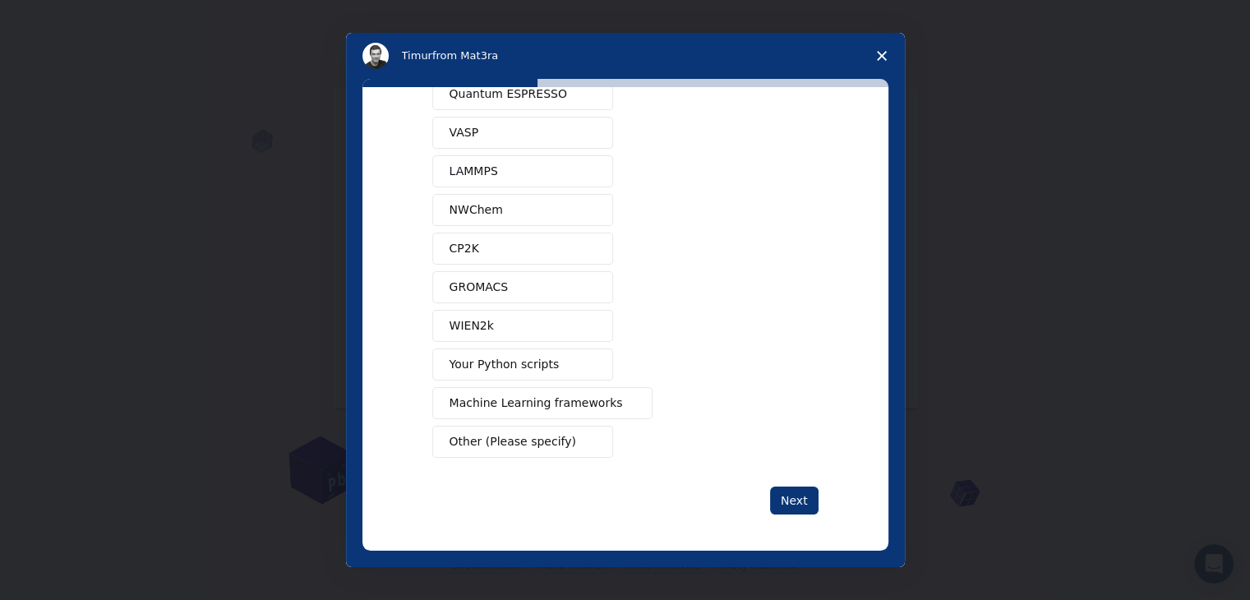
click at [521, 399] on span "Machine Learning frameworks" at bounding box center [536, 403] width 173 height 17
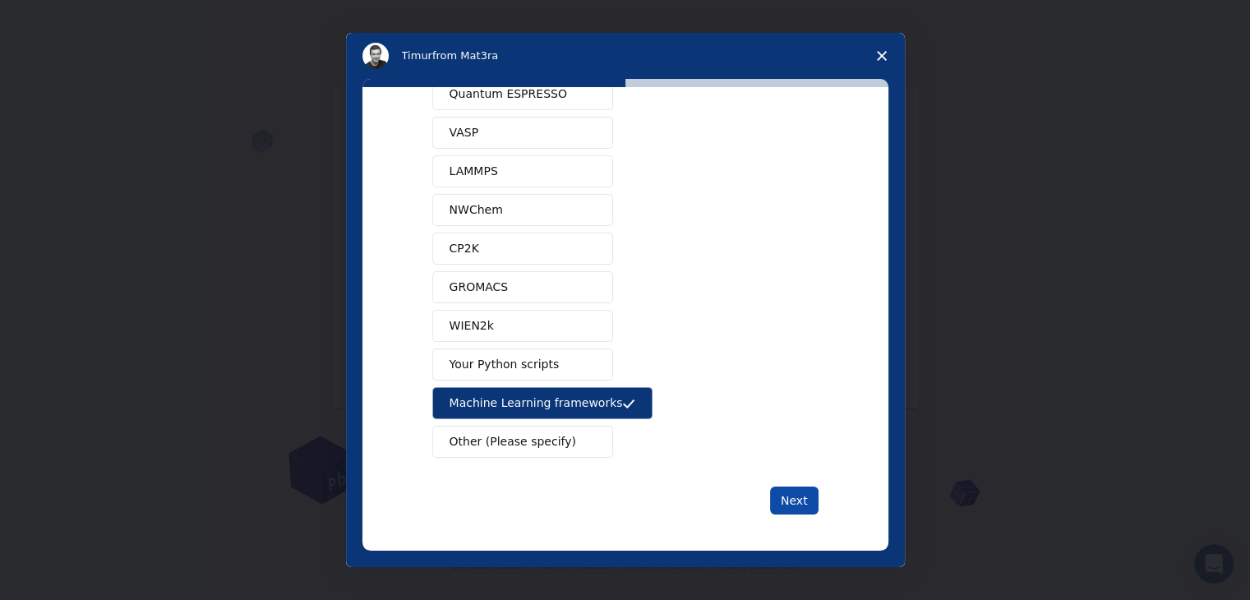
click at [782, 496] on button "Next" at bounding box center [794, 501] width 48 height 28
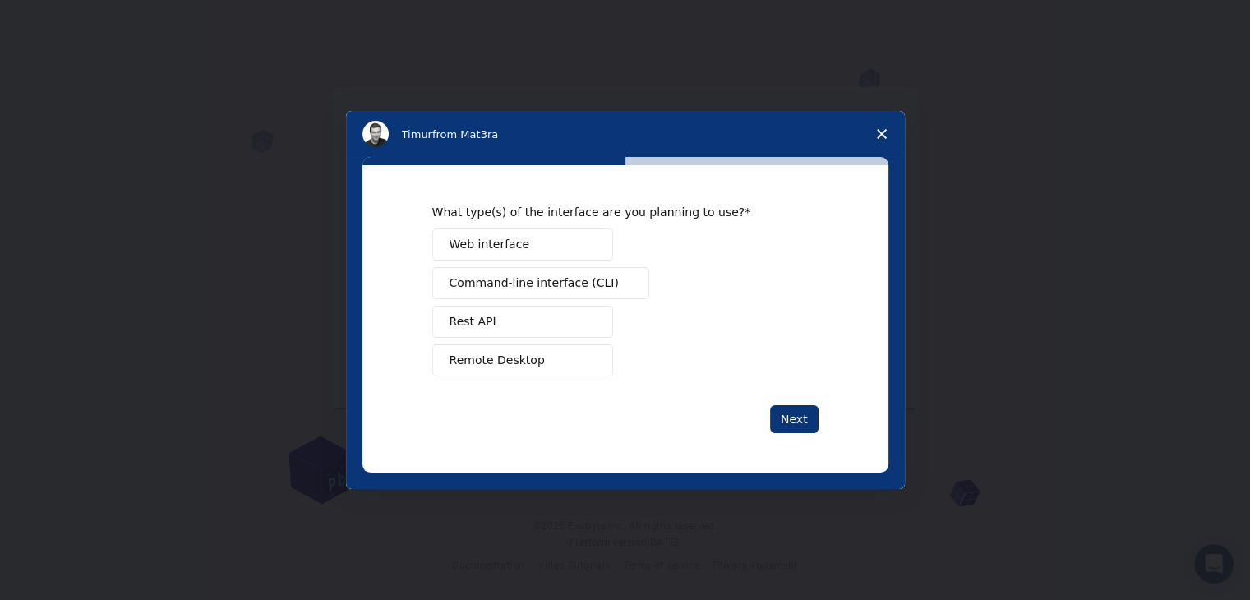
scroll to position [0, 0]
click at [525, 275] on span "Command-line interface (CLI)" at bounding box center [534, 283] width 169 height 17
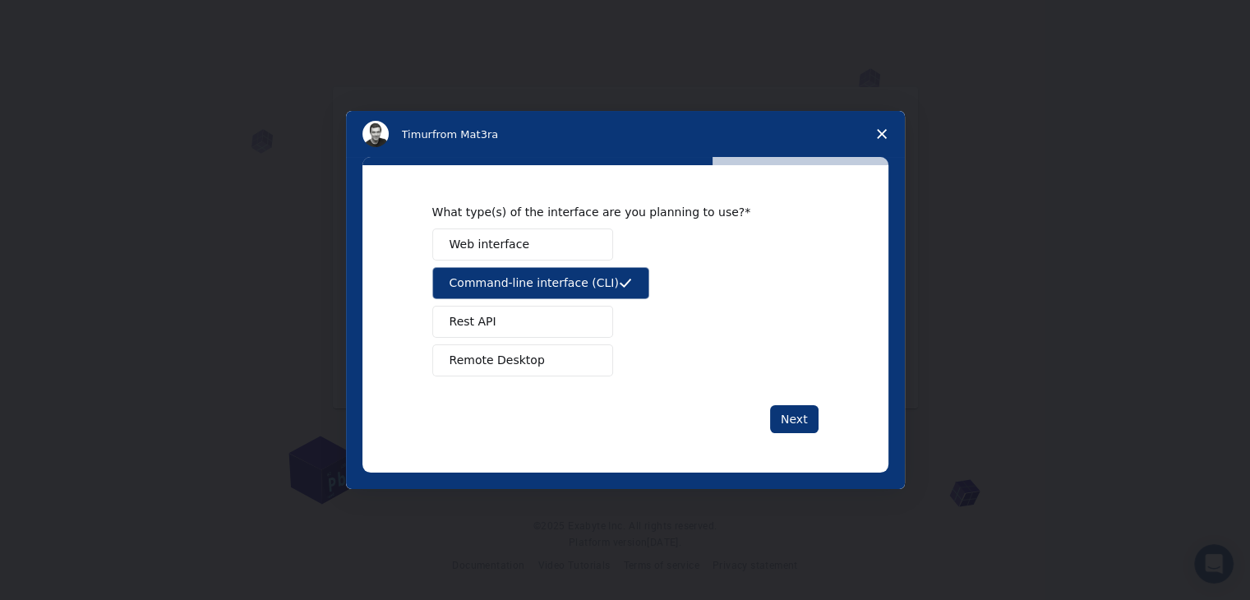
click at [539, 236] on button "Web interface" at bounding box center [522, 244] width 181 height 32
click at [518, 348] on button "Remote Desktop" at bounding box center [522, 360] width 181 height 32
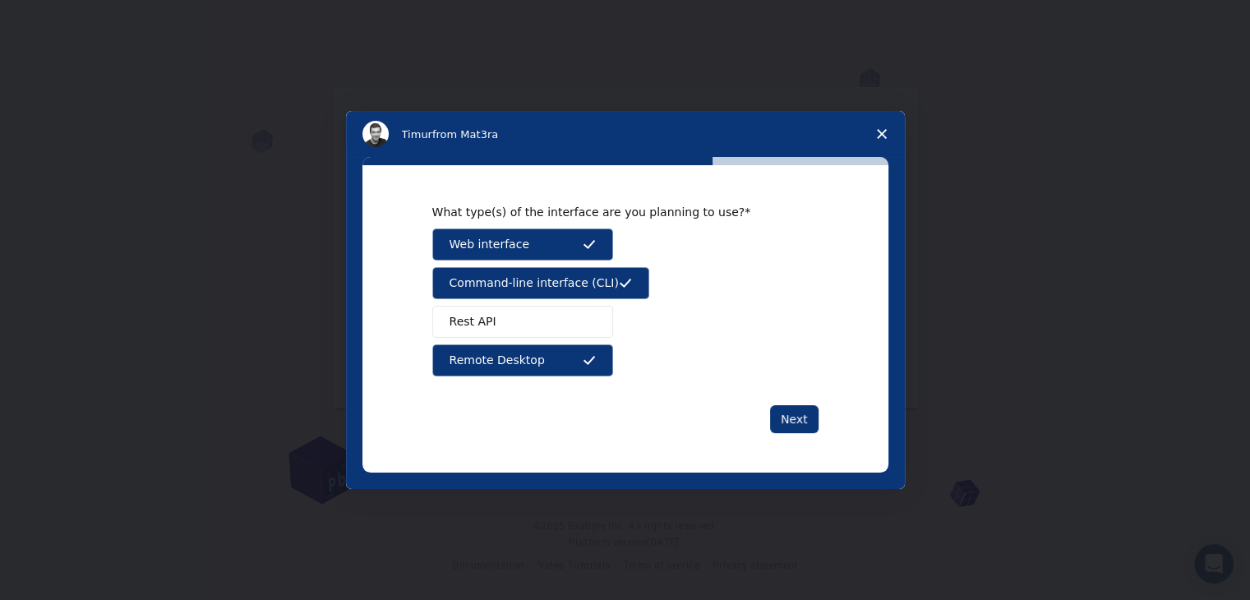
click at [559, 306] on button "Rest API" at bounding box center [522, 322] width 181 height 32
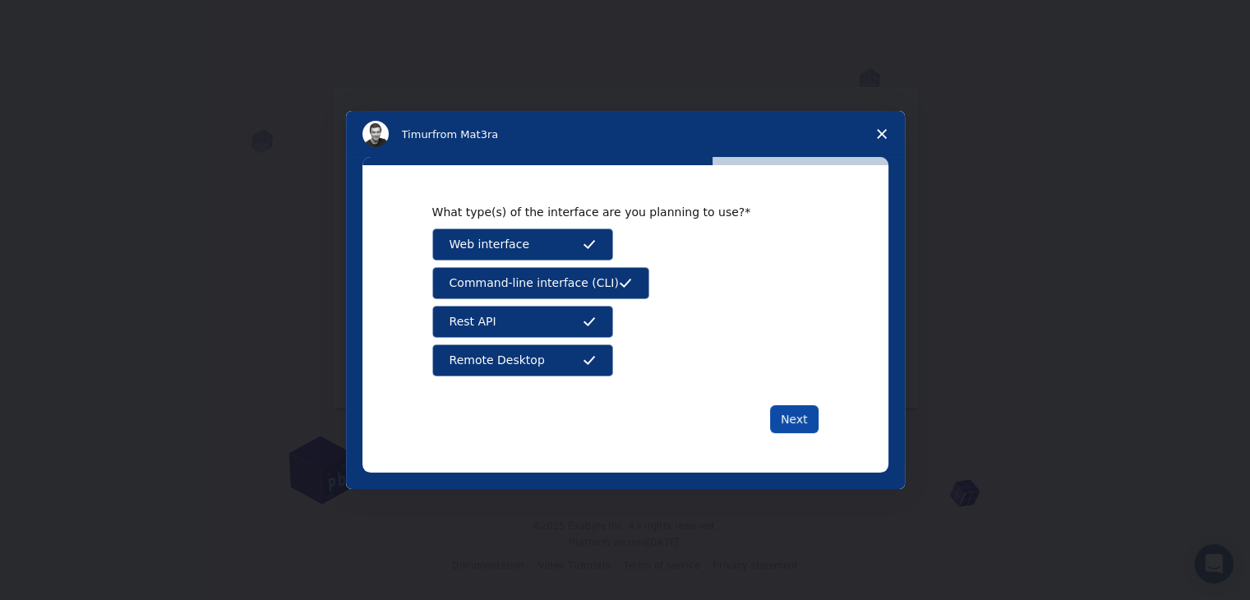
click at [795, 413] on button "Next" at bounding box center [794, 419] width 48 height 28
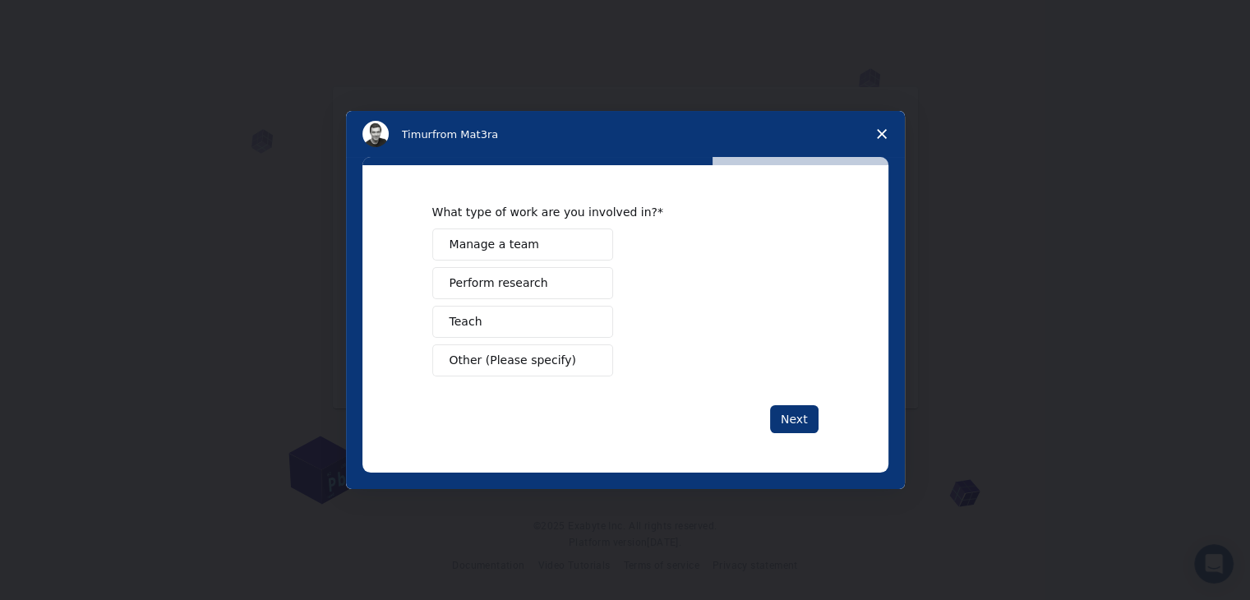
click at [795, 413] on button "Next" at bounding box center [794, 419] width 48 height 28
click at [522, 302] on div "Manage a team Perform research Teach Other (Please specify)" at bounding box center [625, 302] width 386 height 148
click at [520, 291] on button "Perform research" at bounding box center [522, 283] width 181 height 32
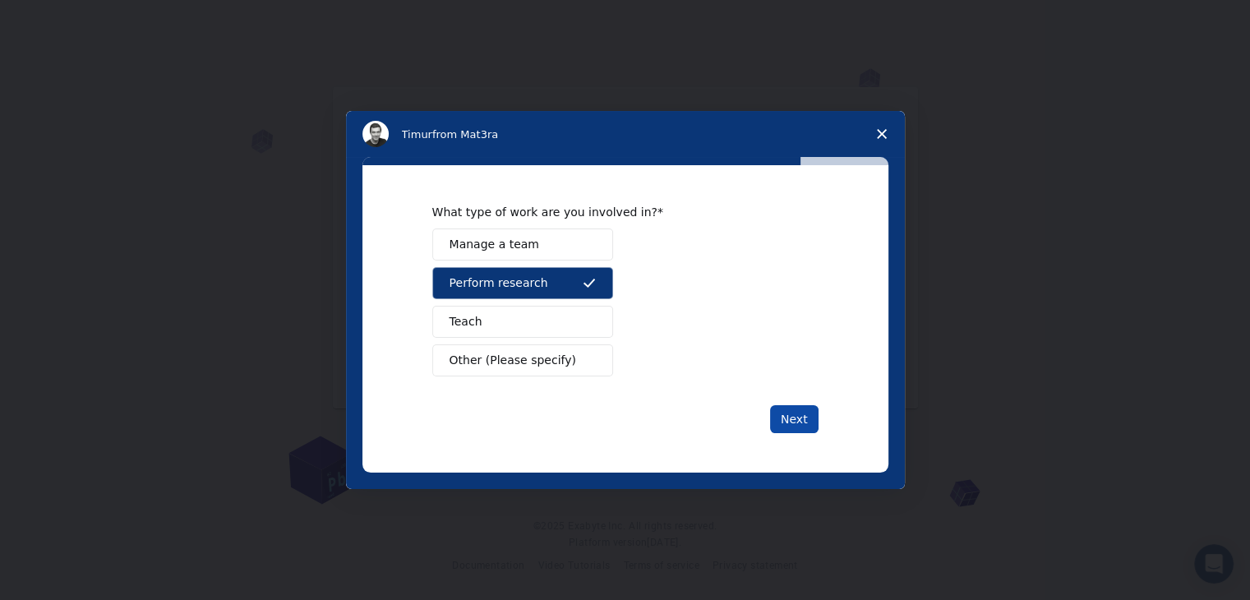
click at [791, 410] on button "Next" at bounding box center [794, 419] width 48 height 28
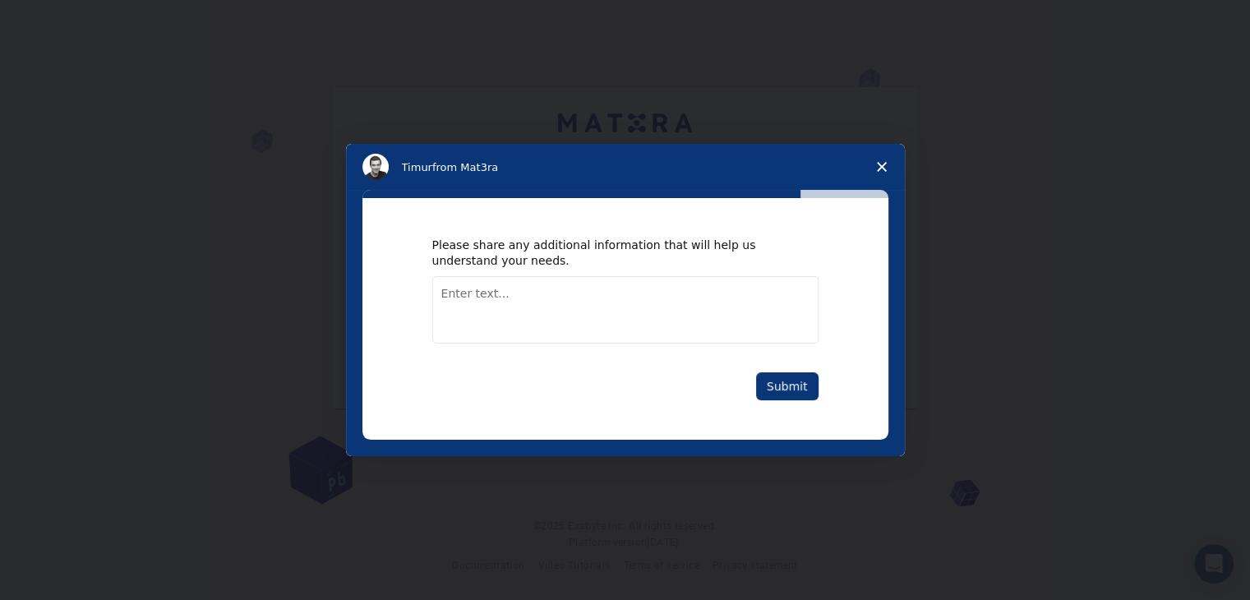
drag, startPoint x: 662, startPoint y: 284, endPoint x: 495, endPoint y: 399, distance: 202.7
click at [495, 399] on div "Please share any additional information that will help us understand your needs…" at bounding box center [625, 319] width 386 height 162
type textarea "c"
click at [810, 397] on button "Submit" at bounding box center [787, 386] width 62 height 28
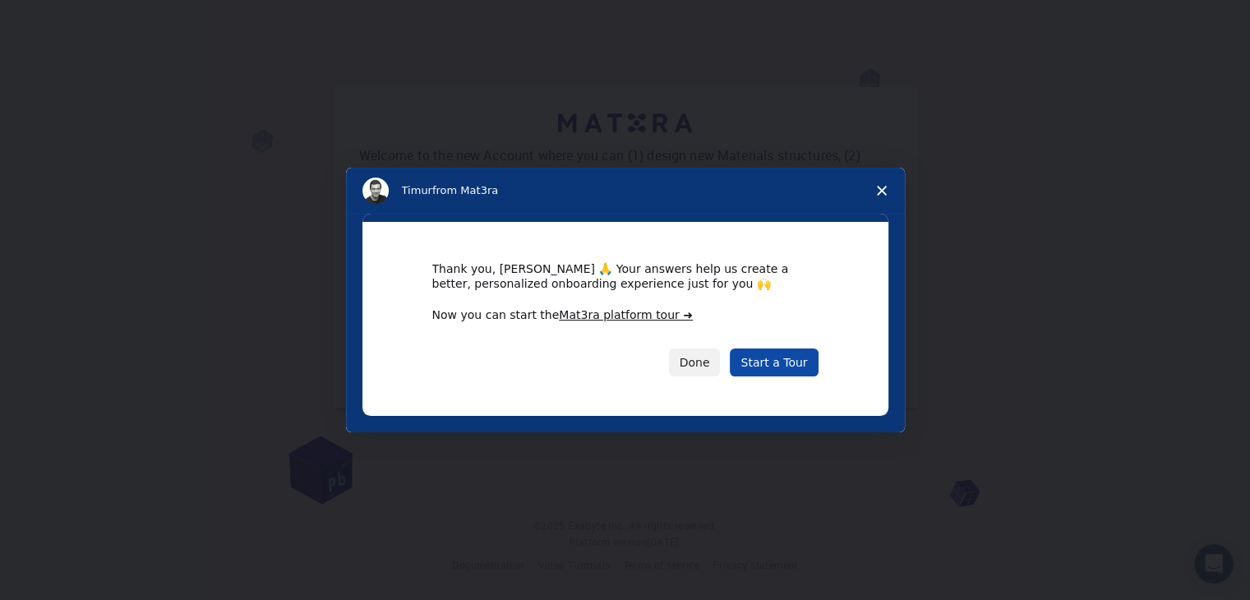
click at [799, 368] on link "Start a Tour" at bounding box center [774, 362] width 88 height 28
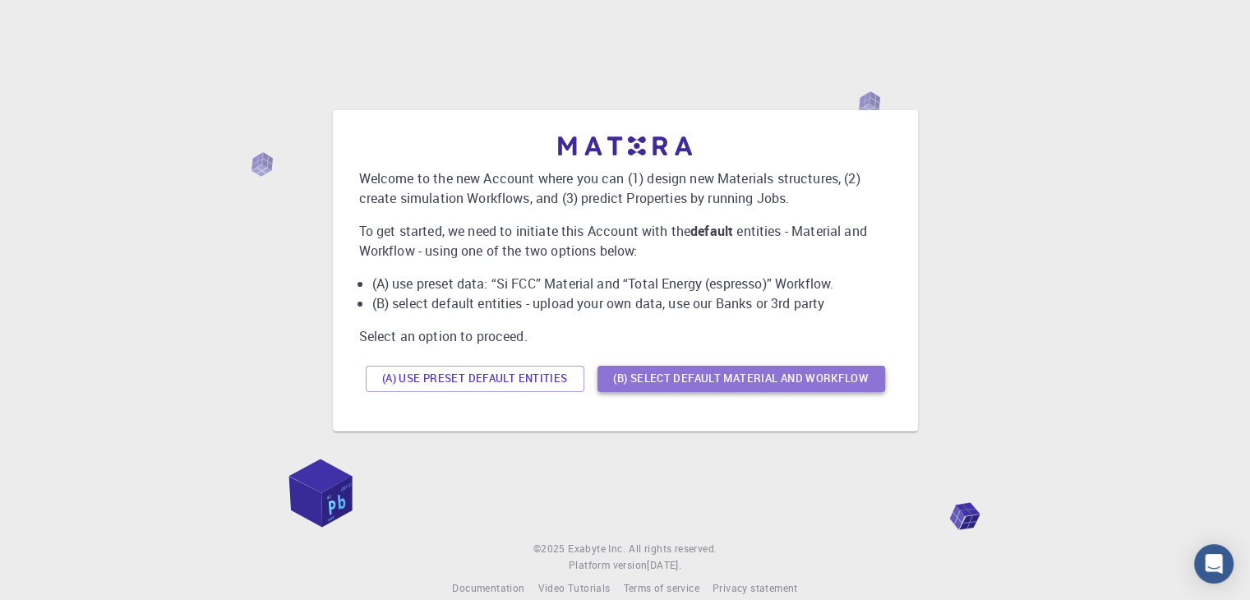
click at [778, 381] on button "(B) Select default material and workflow" at bounding box center [742, 379] width 288 height 26
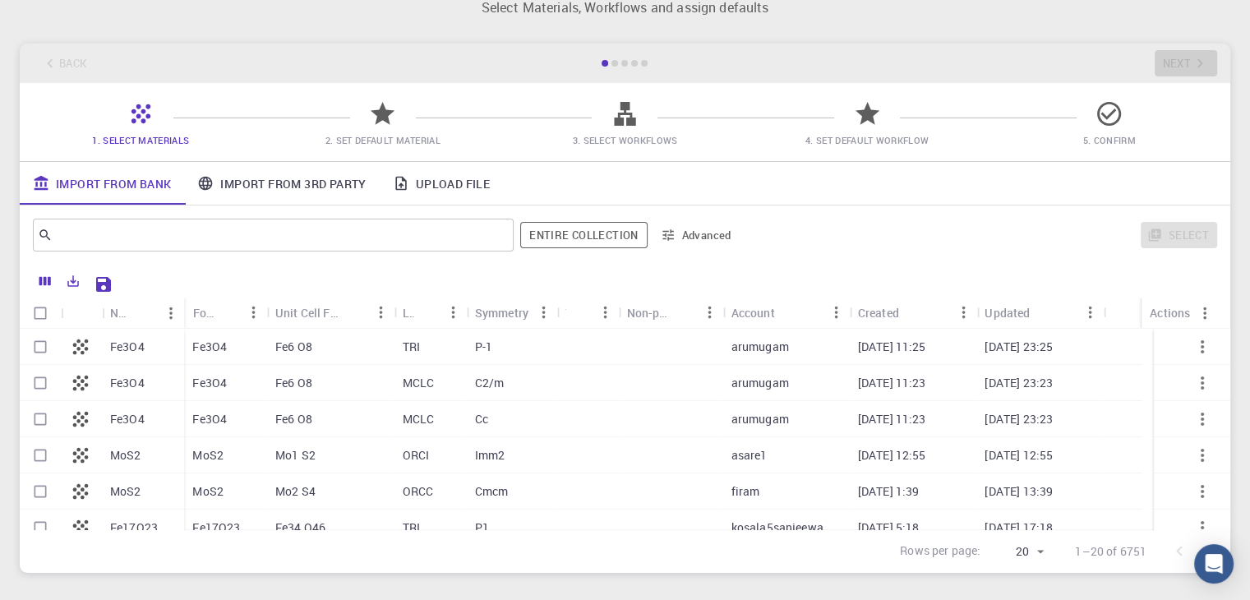
scroll to position [44, 0]
click at [300, 183] on link "Import From 3rd Party" at bounding box center [281, 184] width 195 height 43
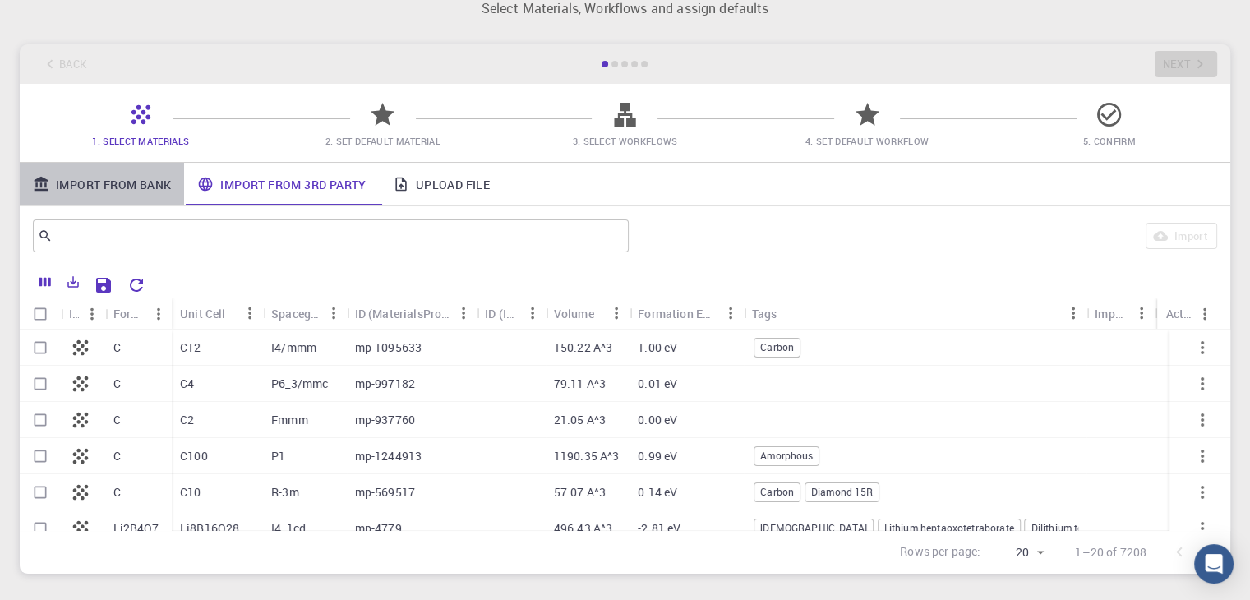
click at [155, 178] on link "Import From Bank" at bounding box center [102, 184] width 164 height 43
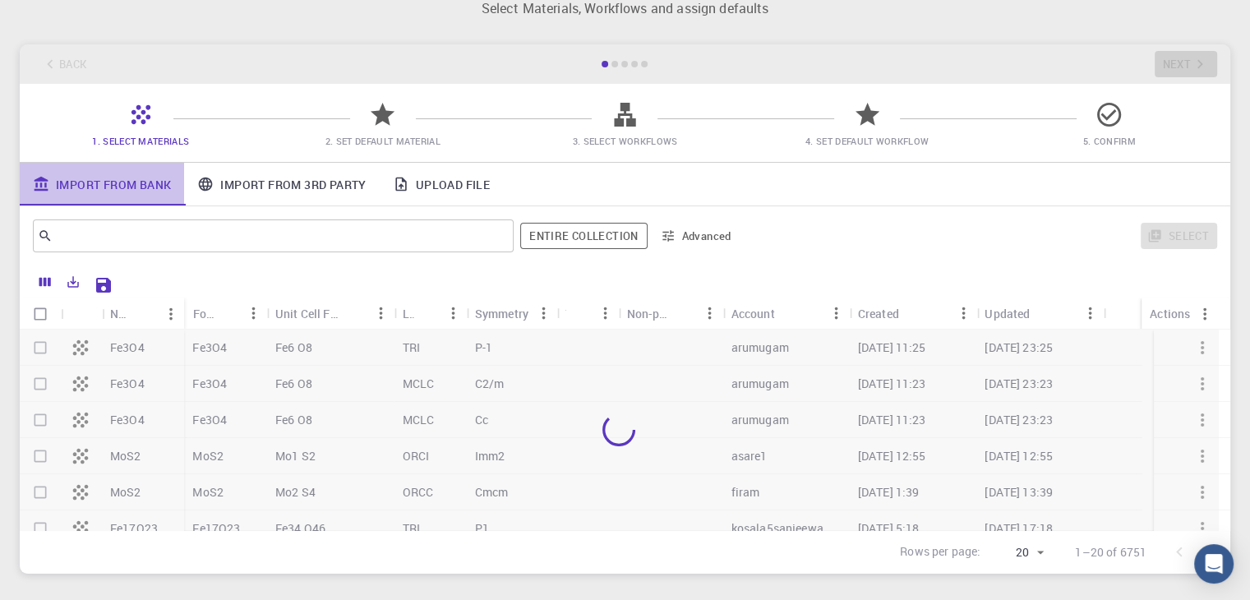
click at [155, 178] on link "Import From Bank" at bounding box center [102, 184] width 164 height 43
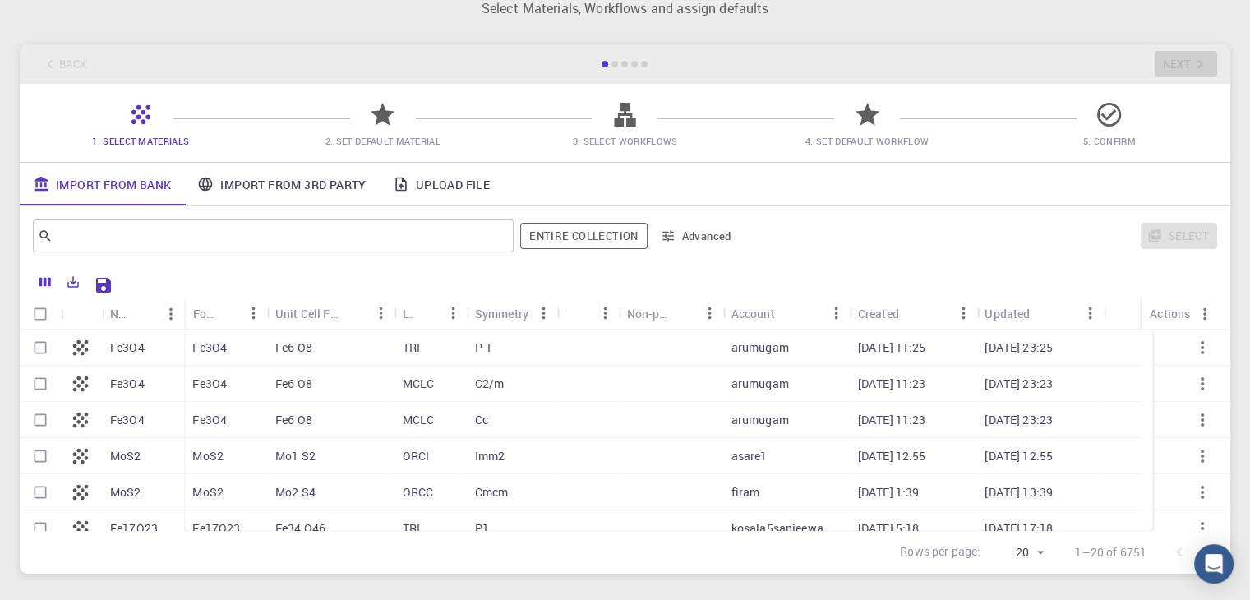
click at [1042, 530] on p "[DATE] 17:18" at bounding box center [1019, 528] width 68 height 16
checkbox input "true"
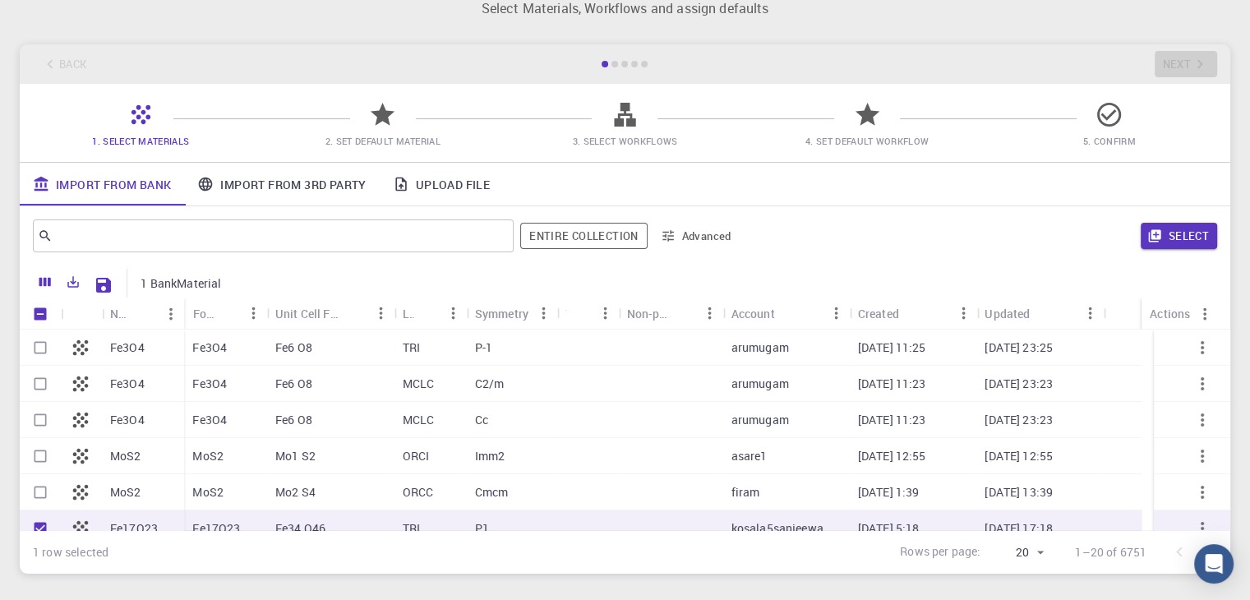
click at [463, 533] on div "1 row selected Rows per page: 20 20 1–20 of 6751" at bounding box center [625, 552] width 1211 height 44
click at [461, 518] on div "TRI" at bounding box center [431, 528] width 72 height 36
checkbox input "false"
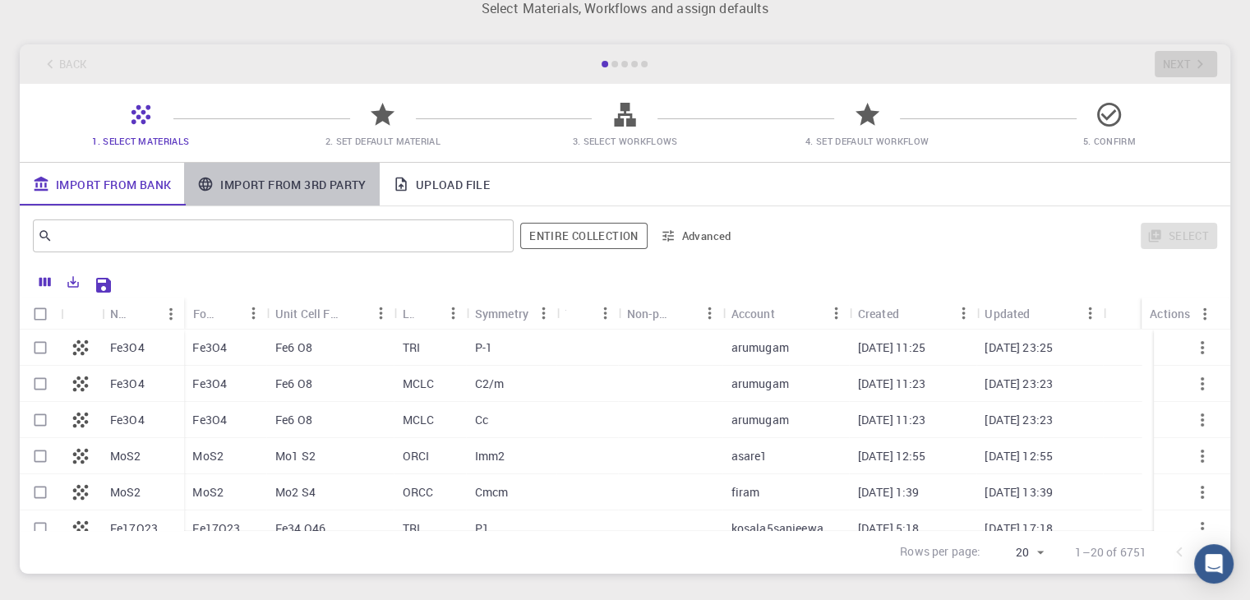
click at [345, 175] on link "Import From 3rd Party" at bounding box center [281, 184] width 195 height 43
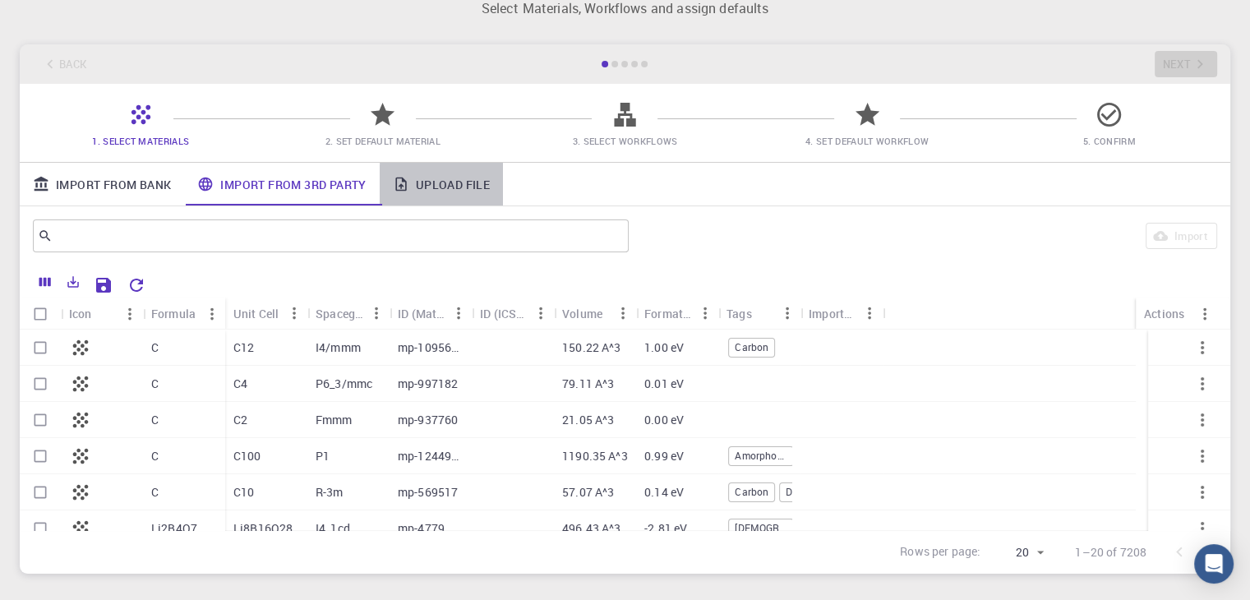
click at [437, 174] on link "Upload File" at bounding box center [441, 184] width 123 height 43
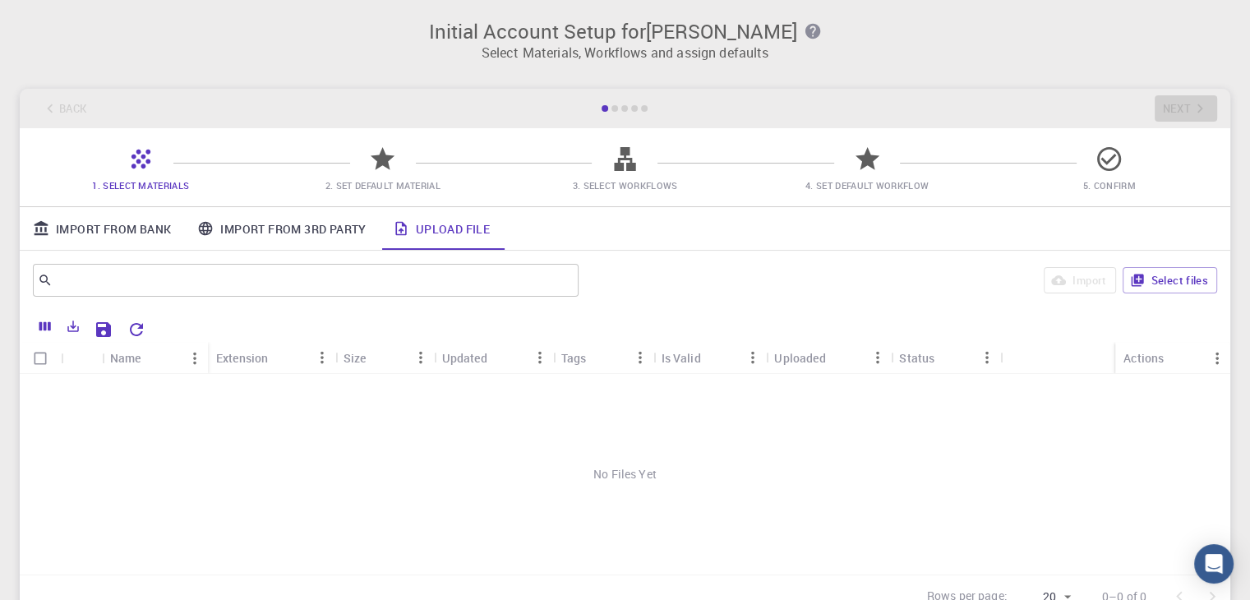
scroll to position [2, 0]
click at [614, 107] on div at bounding box center [615, 107] width 7 height 7
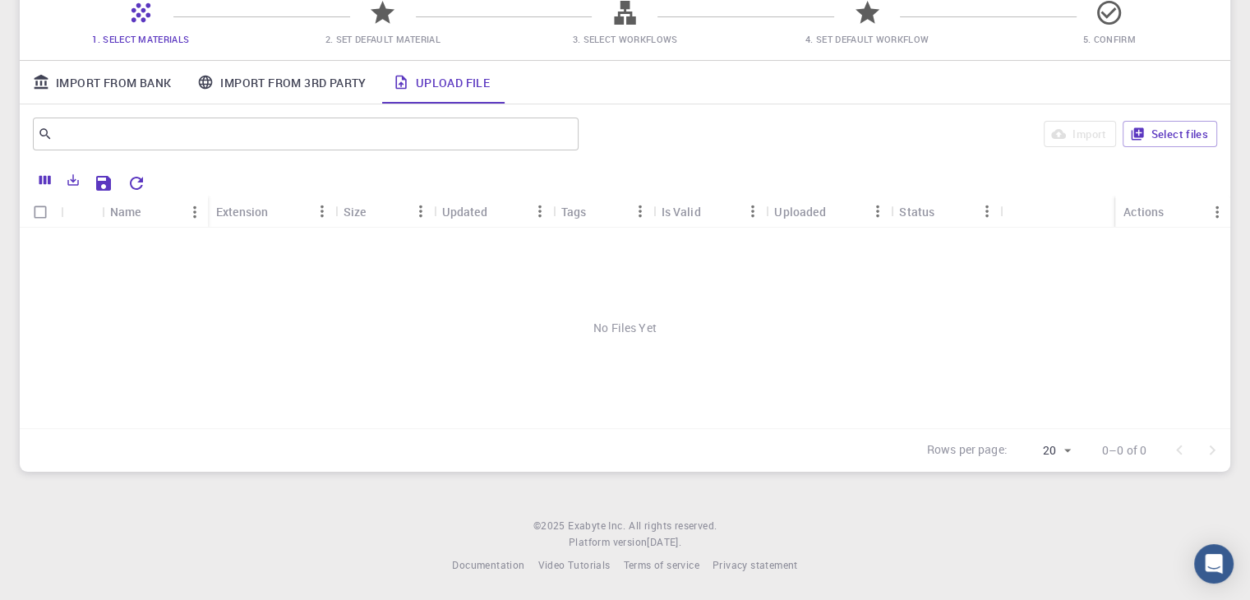
scroll to position [0, 0]
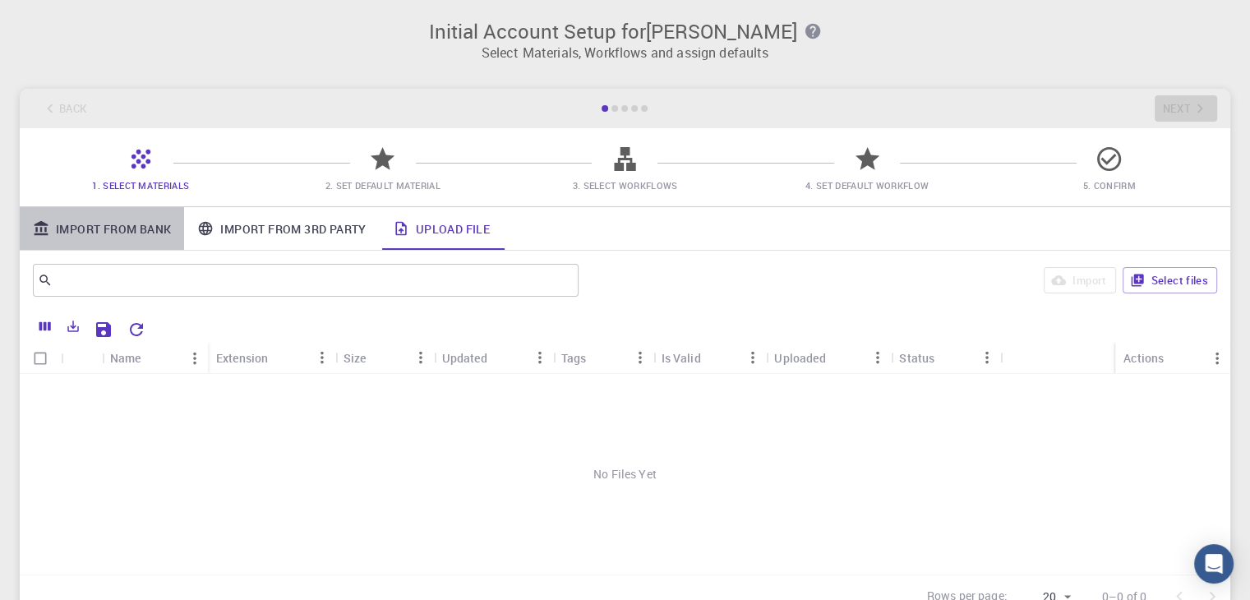
click at [155, 218] on link "Import From Bank" at bounding box center [102, 228] width 164 height 43
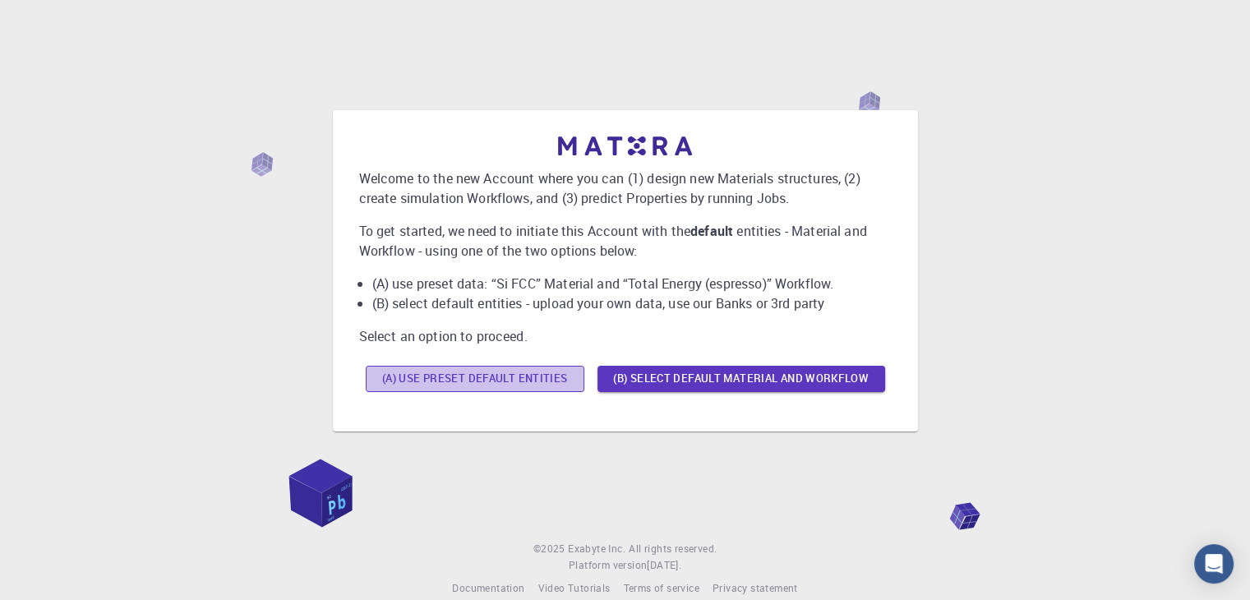
click at [455, 376] on button "(A) Use preset default entities" at bounding box center [475, 379] width 219 height 26
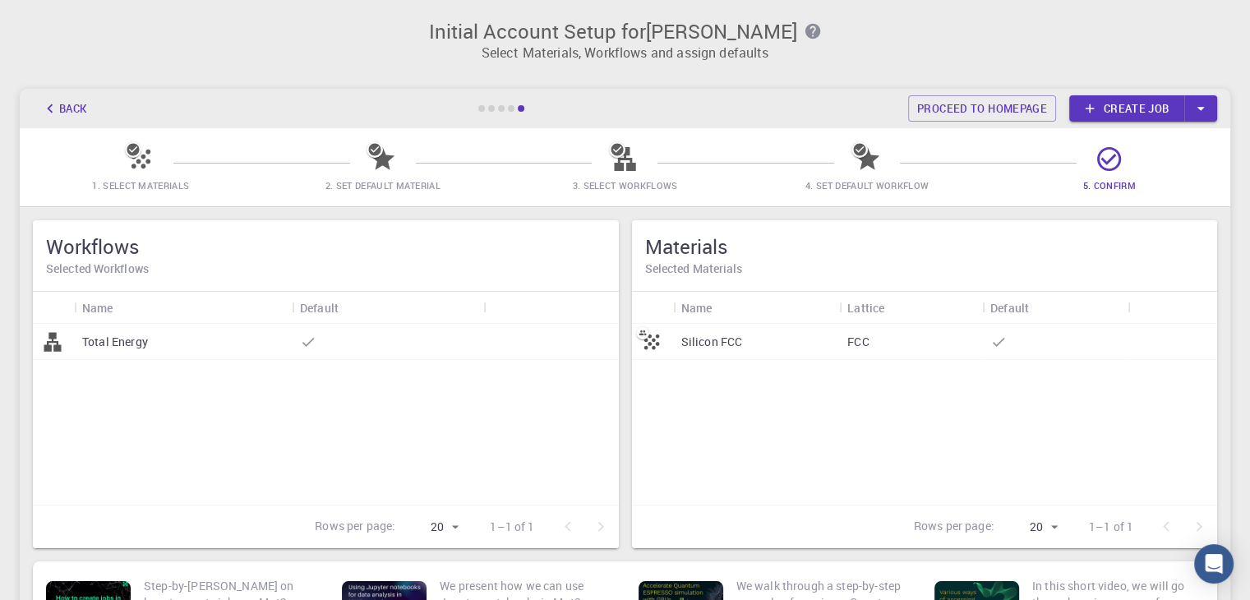
drag, startPoint x: 559, startPoint y: 405, endPoint x: 554, endPoint y: 427, distance: 22.7
drag, startPoint x: 554, startPoint y: 427, endPoint x: 529, endPoint y: 468, distance: 47.2
click at [529, 468] on div "Total Energy" at bounding box center [326, 414] width 586 height 181
click at [940, 113] on link "Proceed to homepage" at bounding box center [982, 108] width 148 height 26
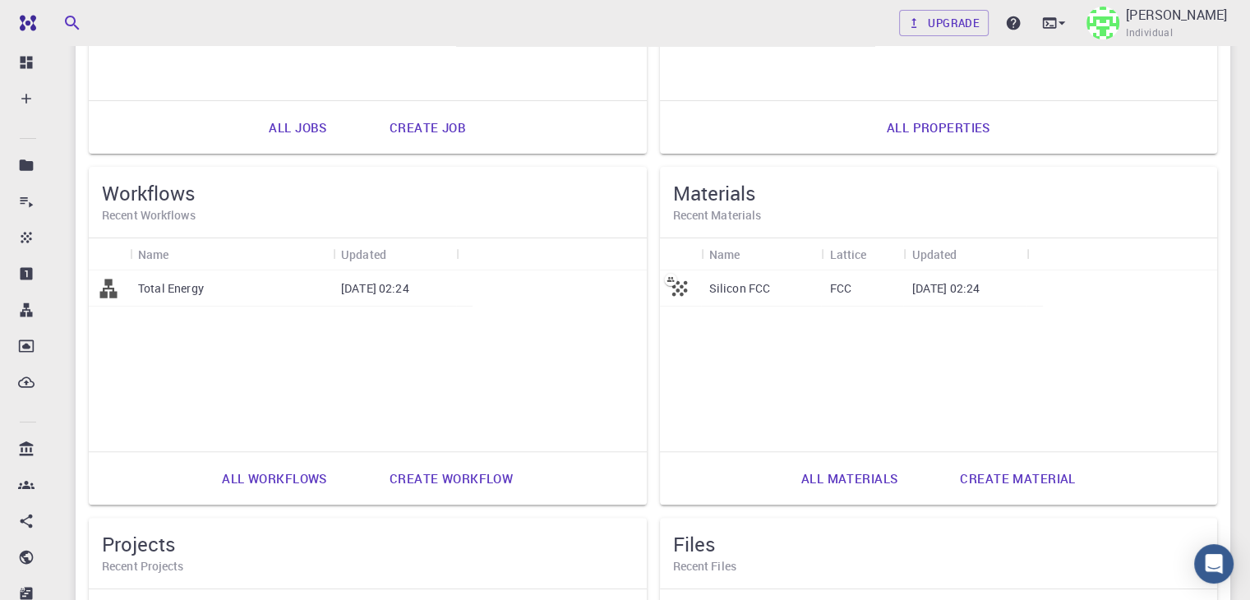
scroll to position [371, 0]
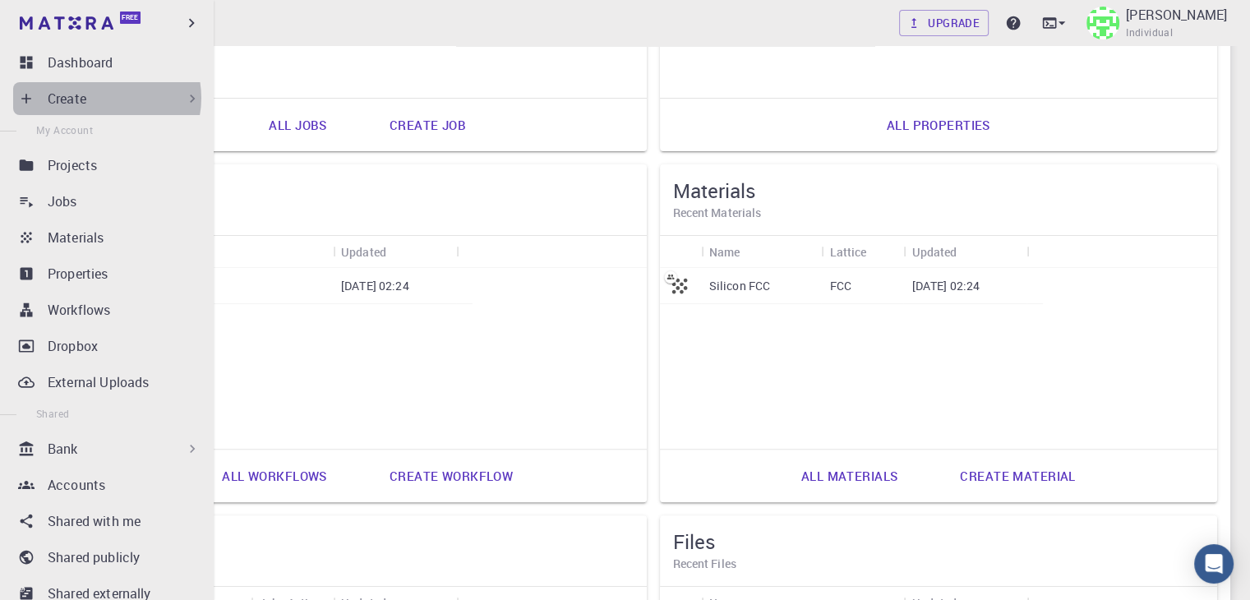
click at [105, 98] on div "Create" at bounding box center [124, 99] width 153 height 20
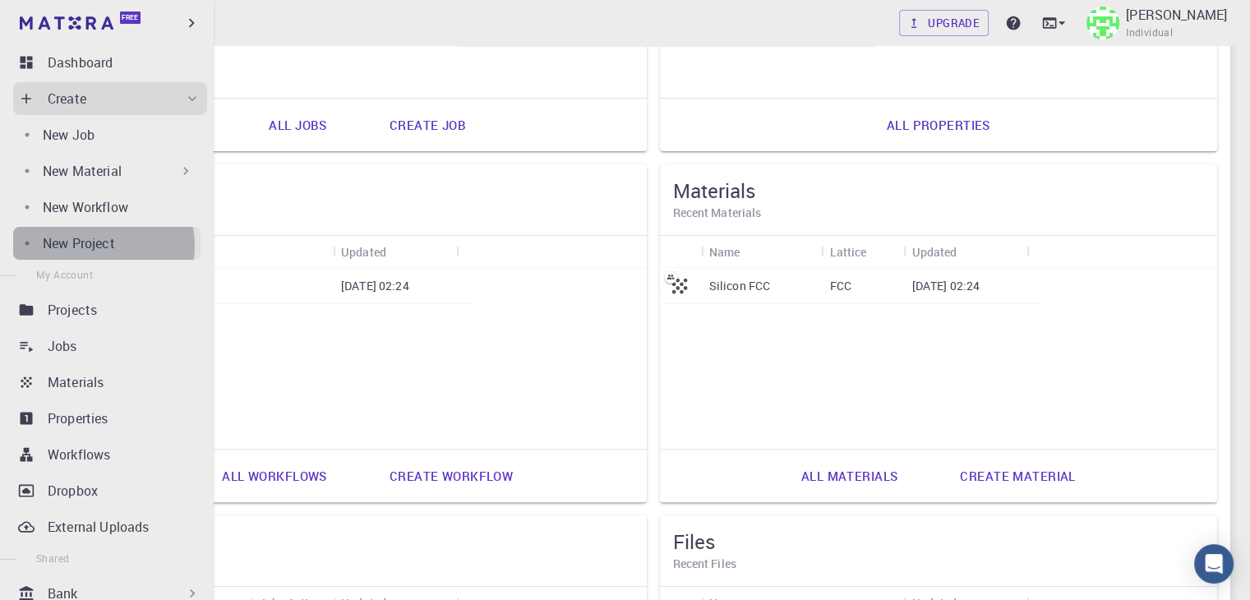
click at [95, 246] on p "New Project" at bounding box center [79, 243] width 72 height 20
